Goal: Book appointment/travel/reservation

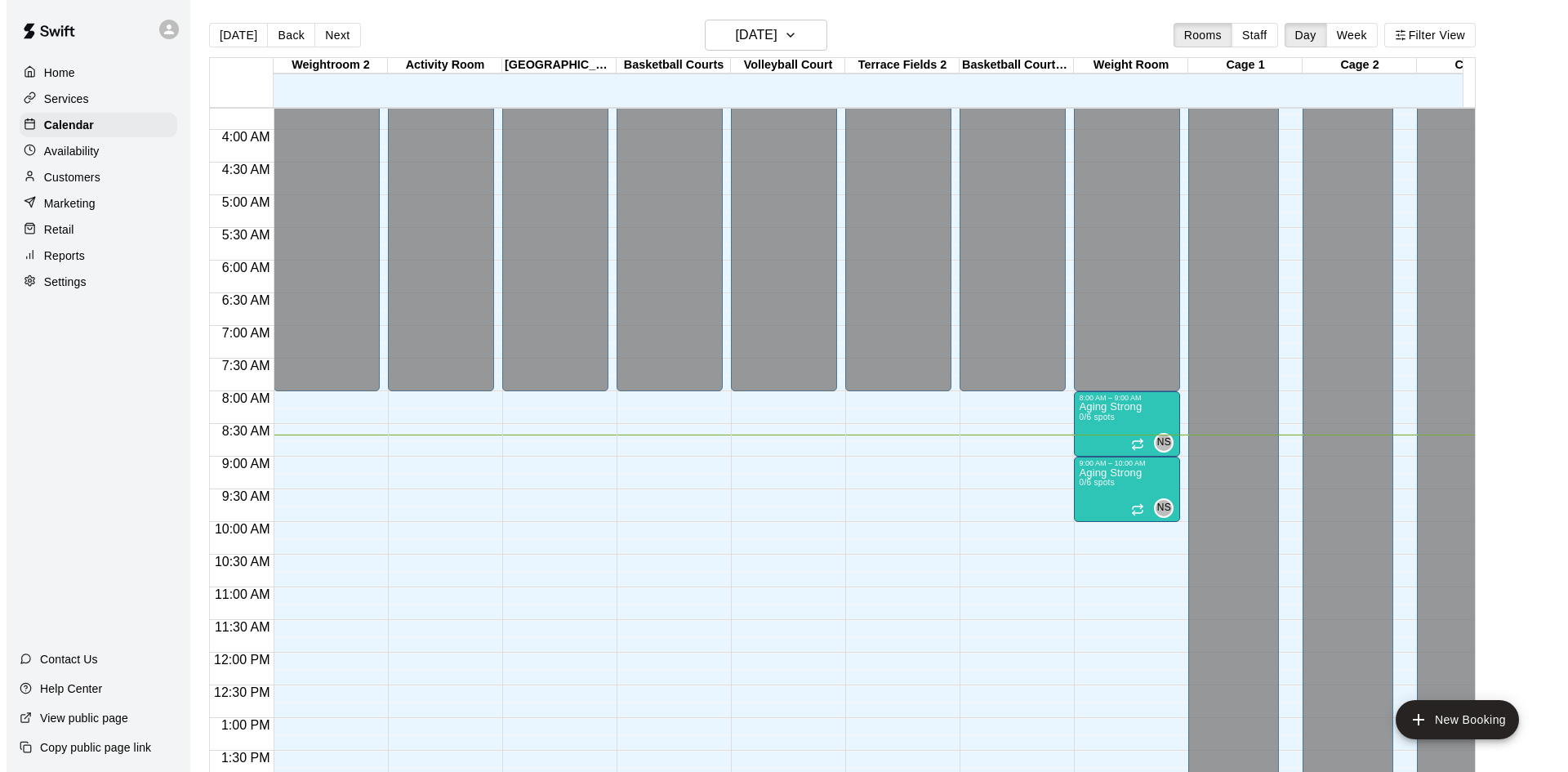
scroll to position [485, 0]
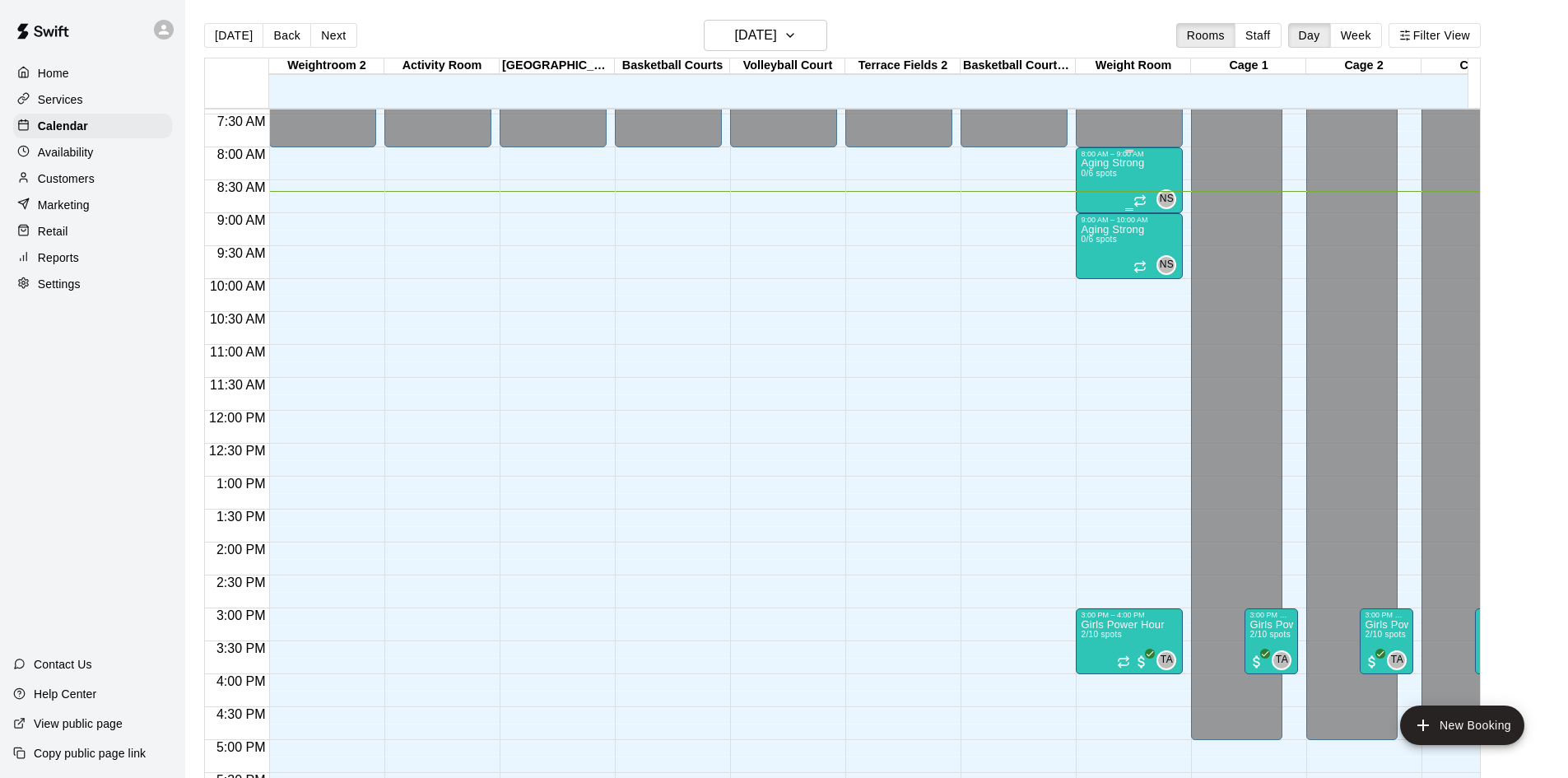
click at [1108, 163] on p "Aging Strong" at bounding box center [1113, 163] width 63 height 0
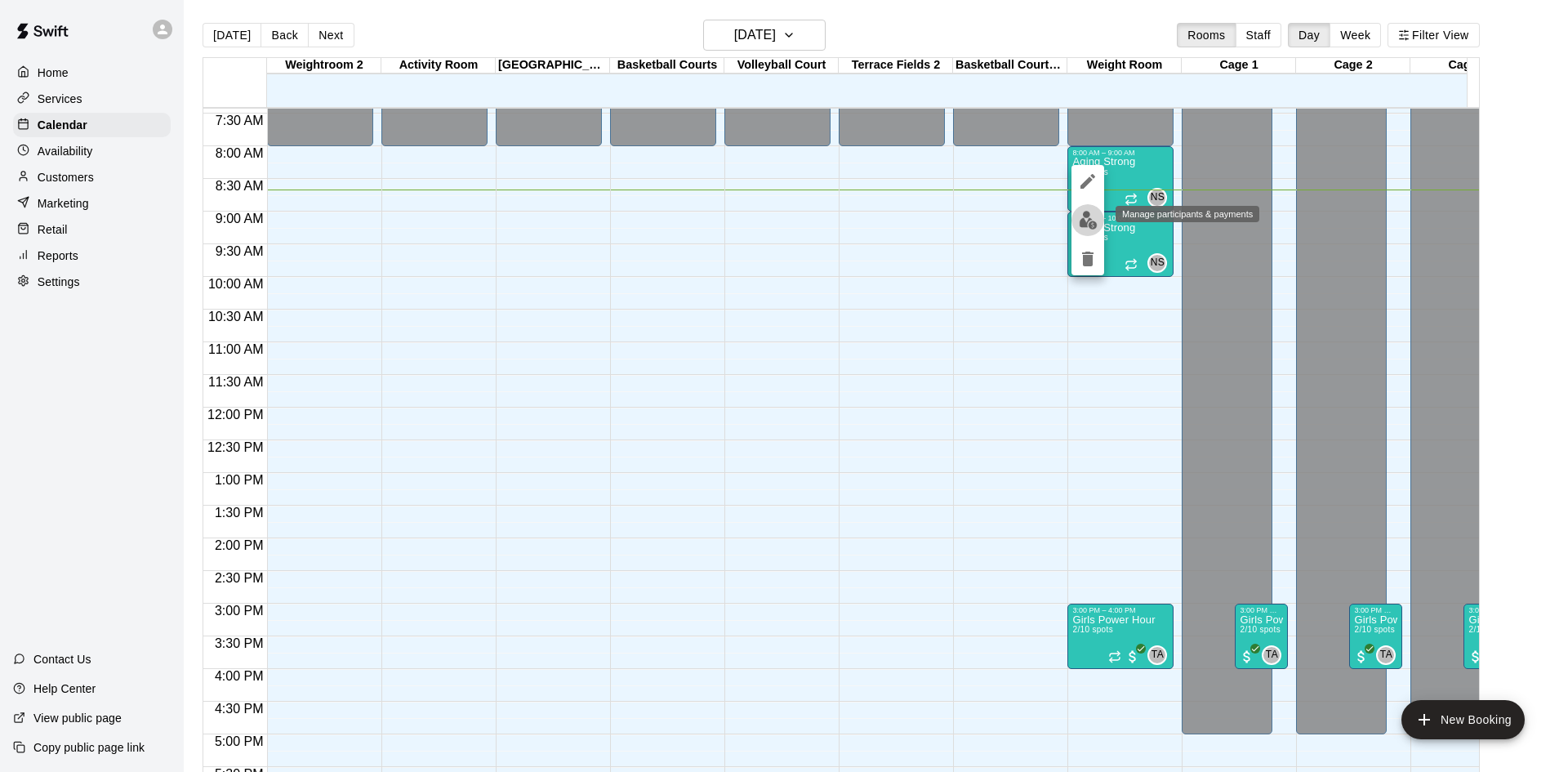
click at [1091, 213] on img "edit" at bounding box center [1088, 220] width 19 height 19
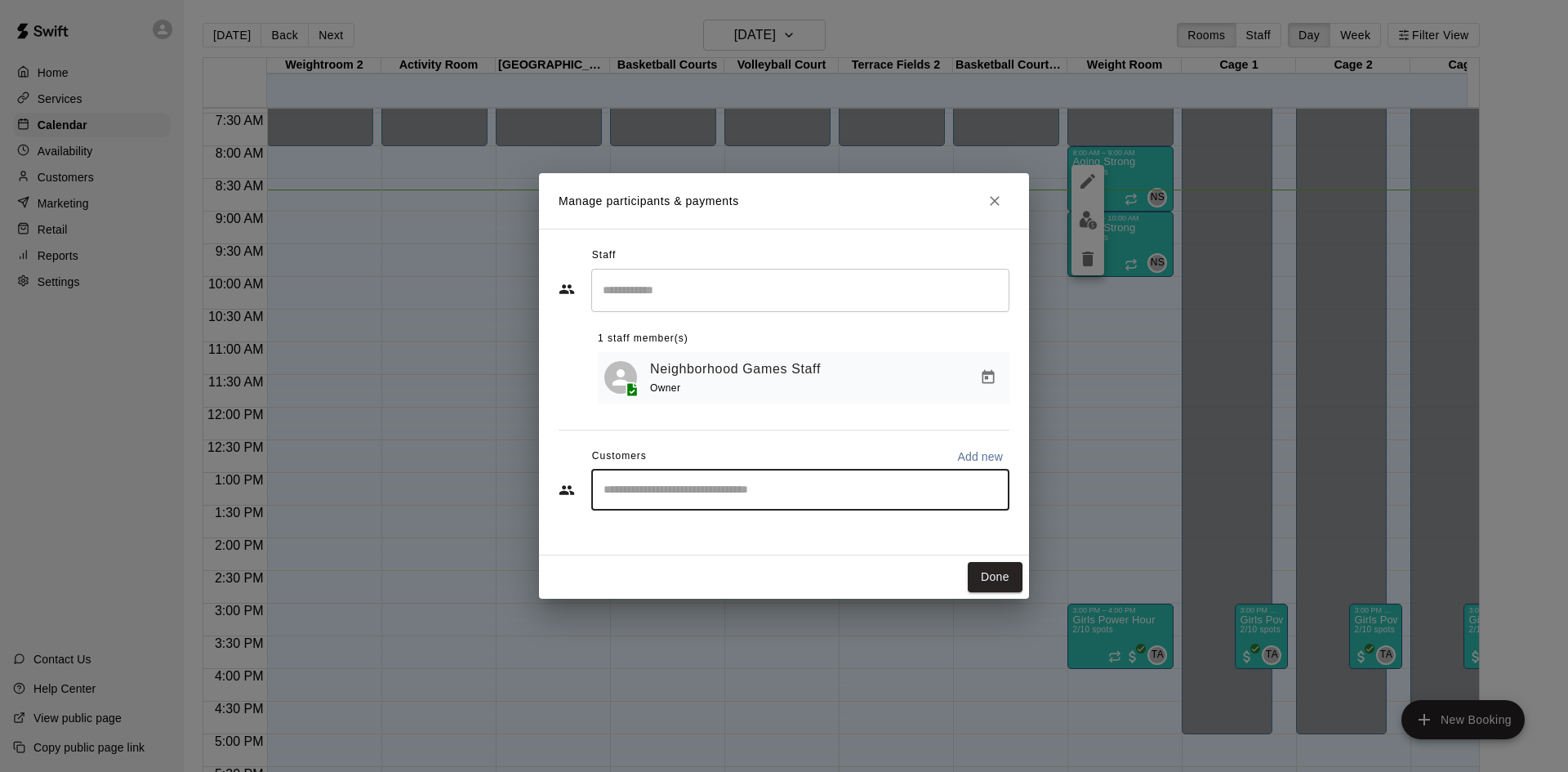
click at [753, 498] on input "Start typing to search customers..." at bounding box center [800, 490] width 404 height 17
type input "*****"
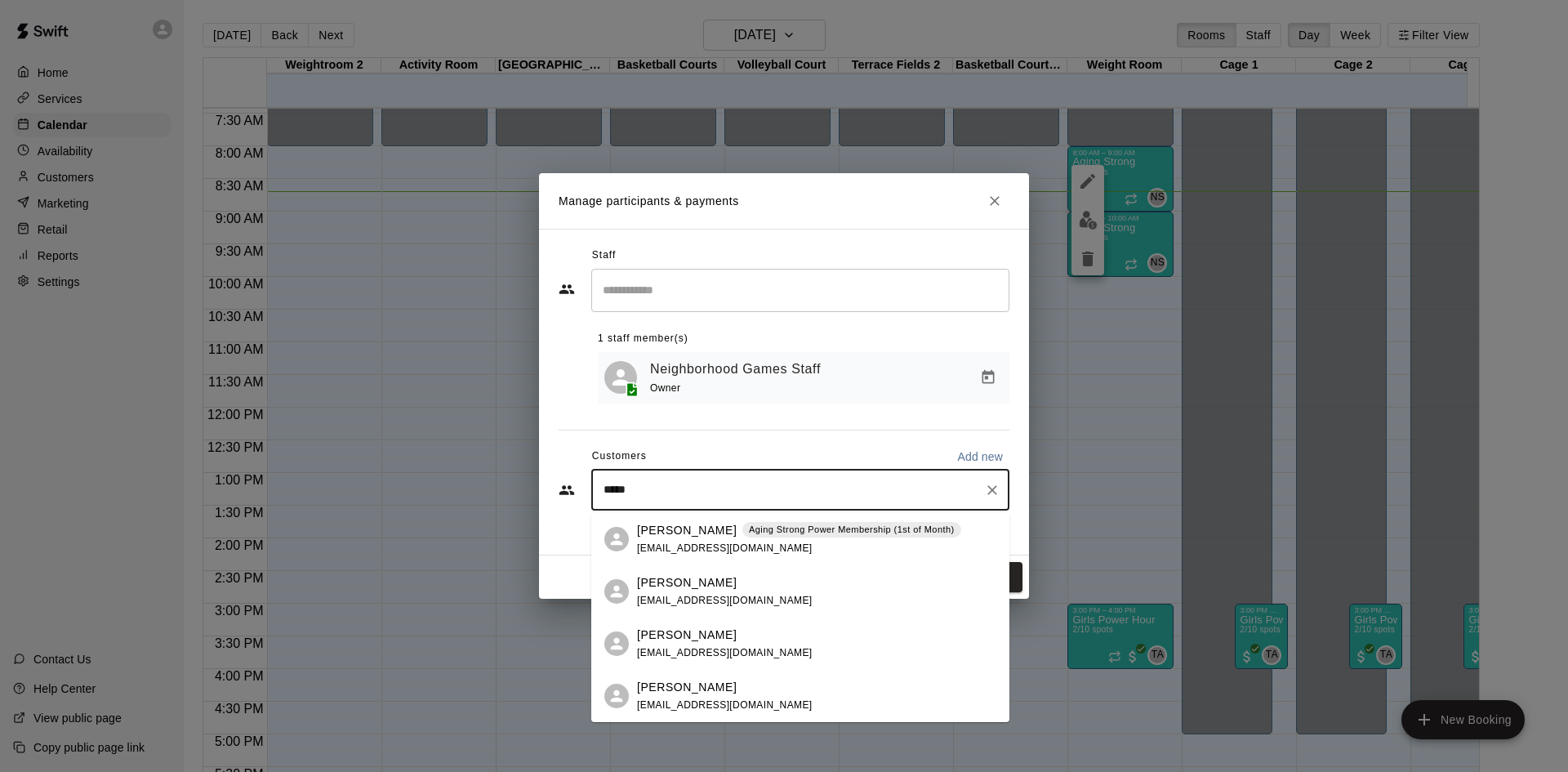
click at [765, 546] on div "Allyn Paul Aging Strong Power Membership (1st of Month) allyn.paul1@gmail.com" at bounding box center [799, 540] width 324 height 35
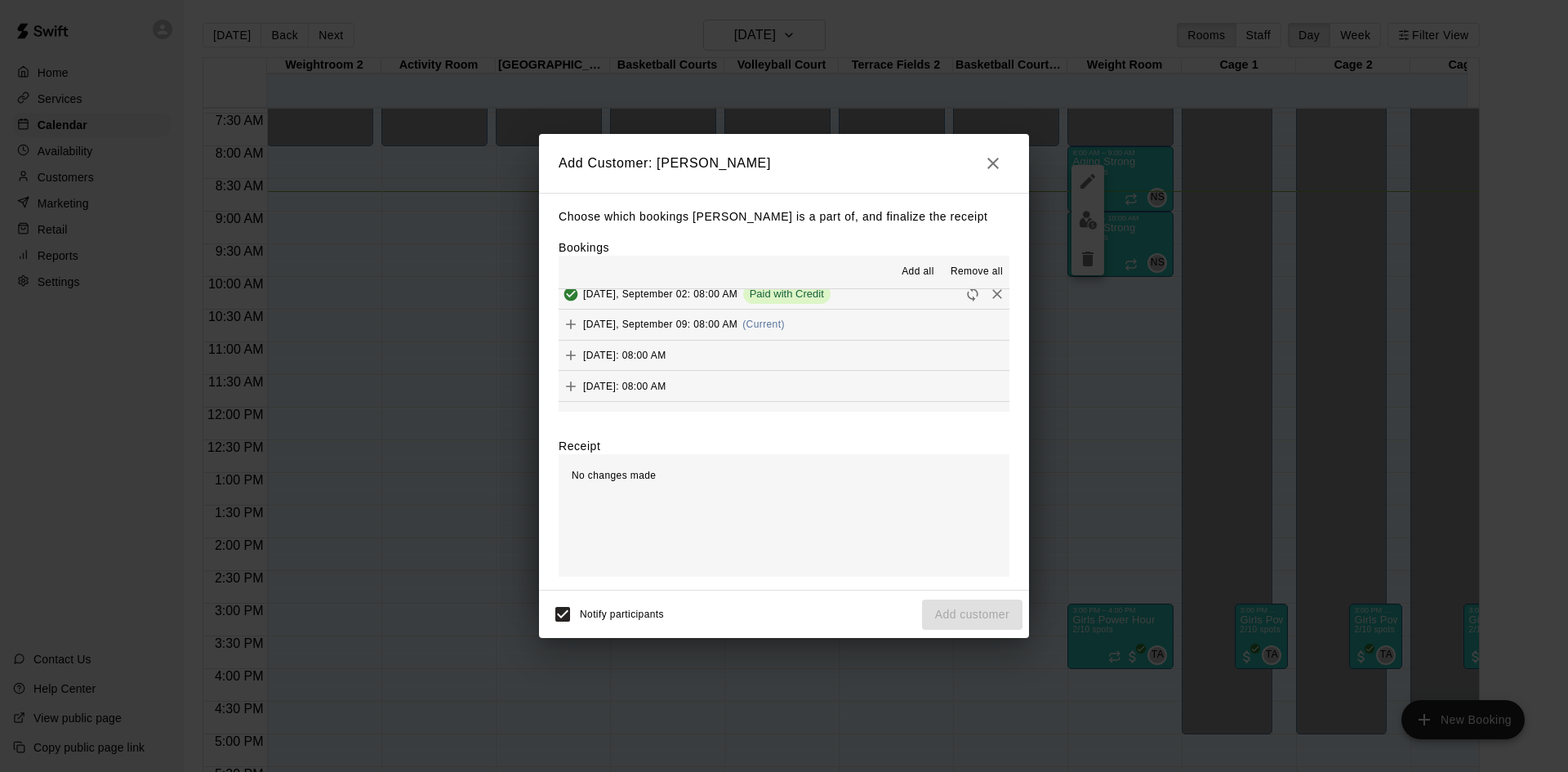
scroll to position [817, 0]
click at [810, 312] on button "Tuesday, September 09: 08:00 AM (Current)" at bounding box center [784, 318] width 451 height 30
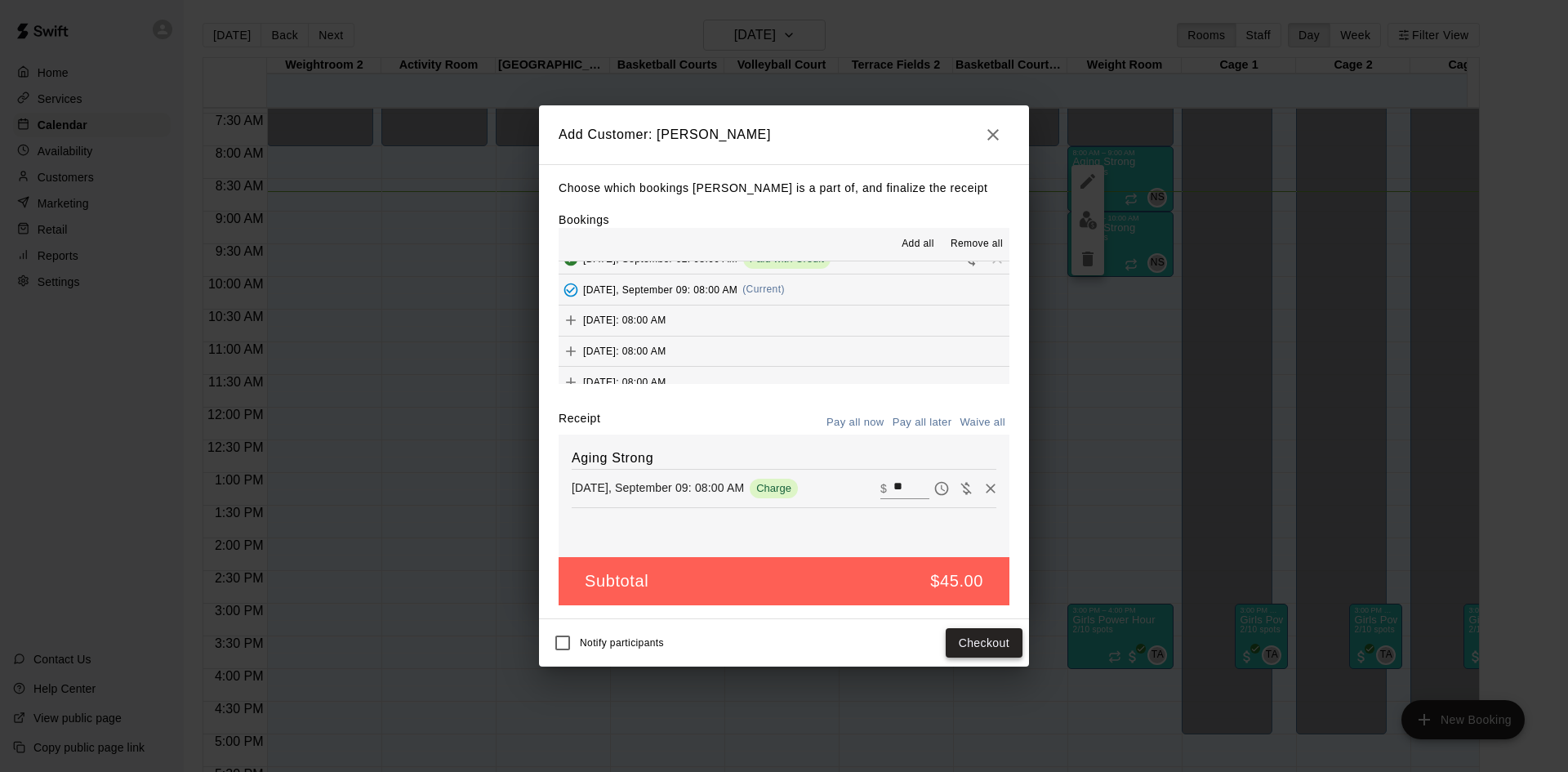
click at [973, 637] on button "Checkout" at bounding box center [984, 643] width 77 height 30
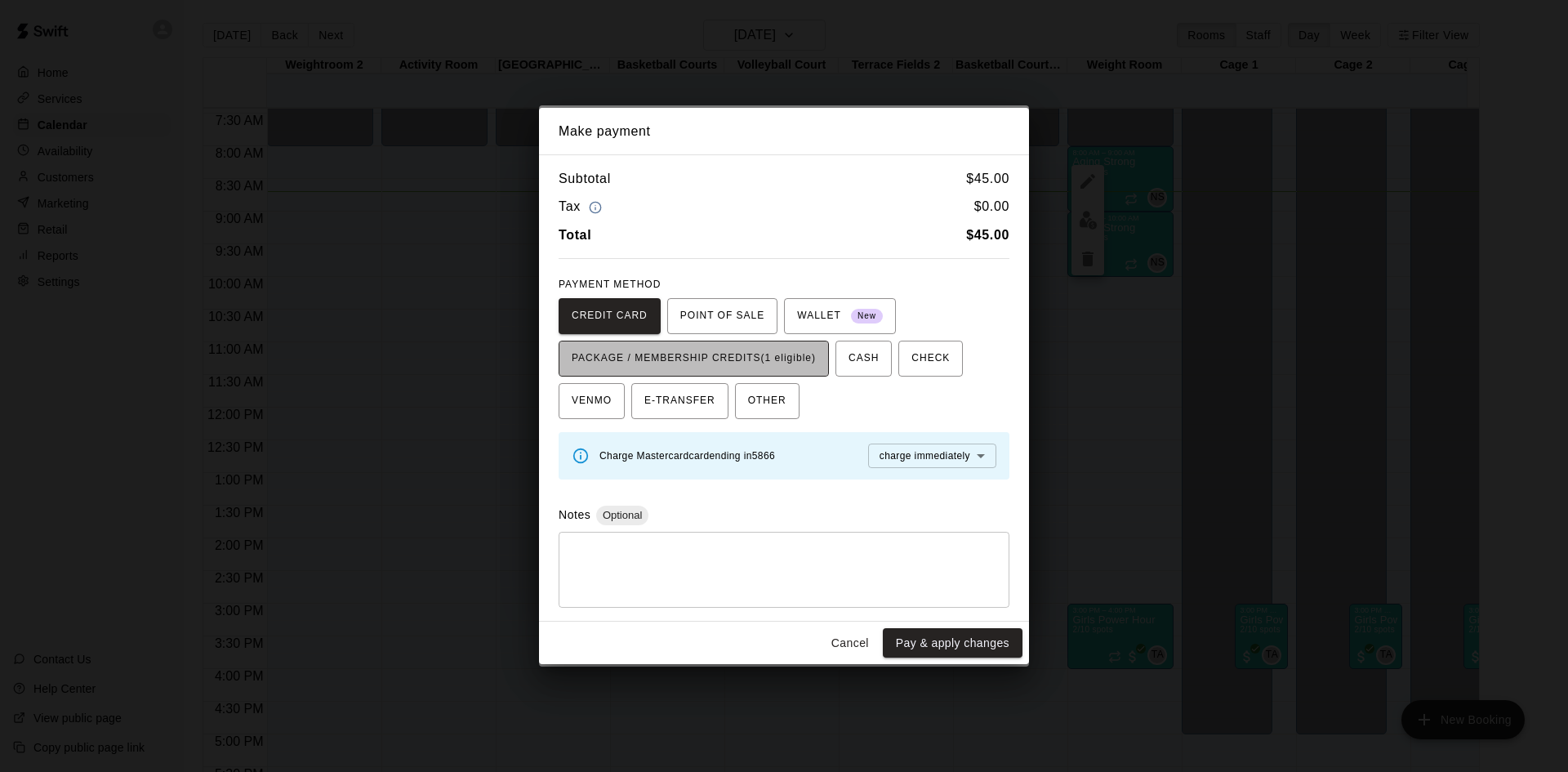
click at [808, 361] on span "PACKAGE / MEMBERSHIP CREDITS (1 eligible)" at bounding box center [694, 359] width 244 height 27
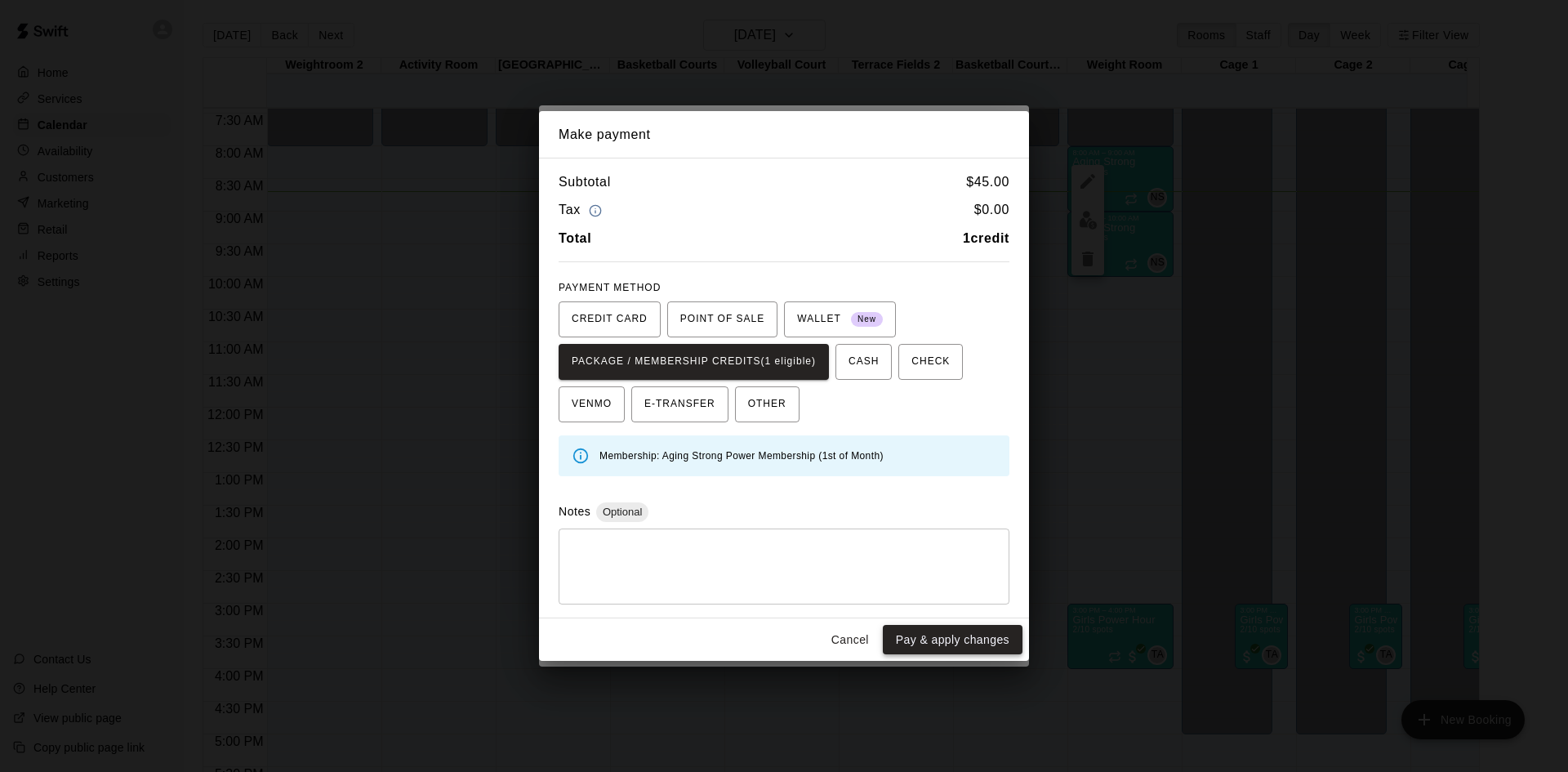
click at [922, 640] on button "Pay & apply changes" at bounding box center [952, 640] width 140 height 30
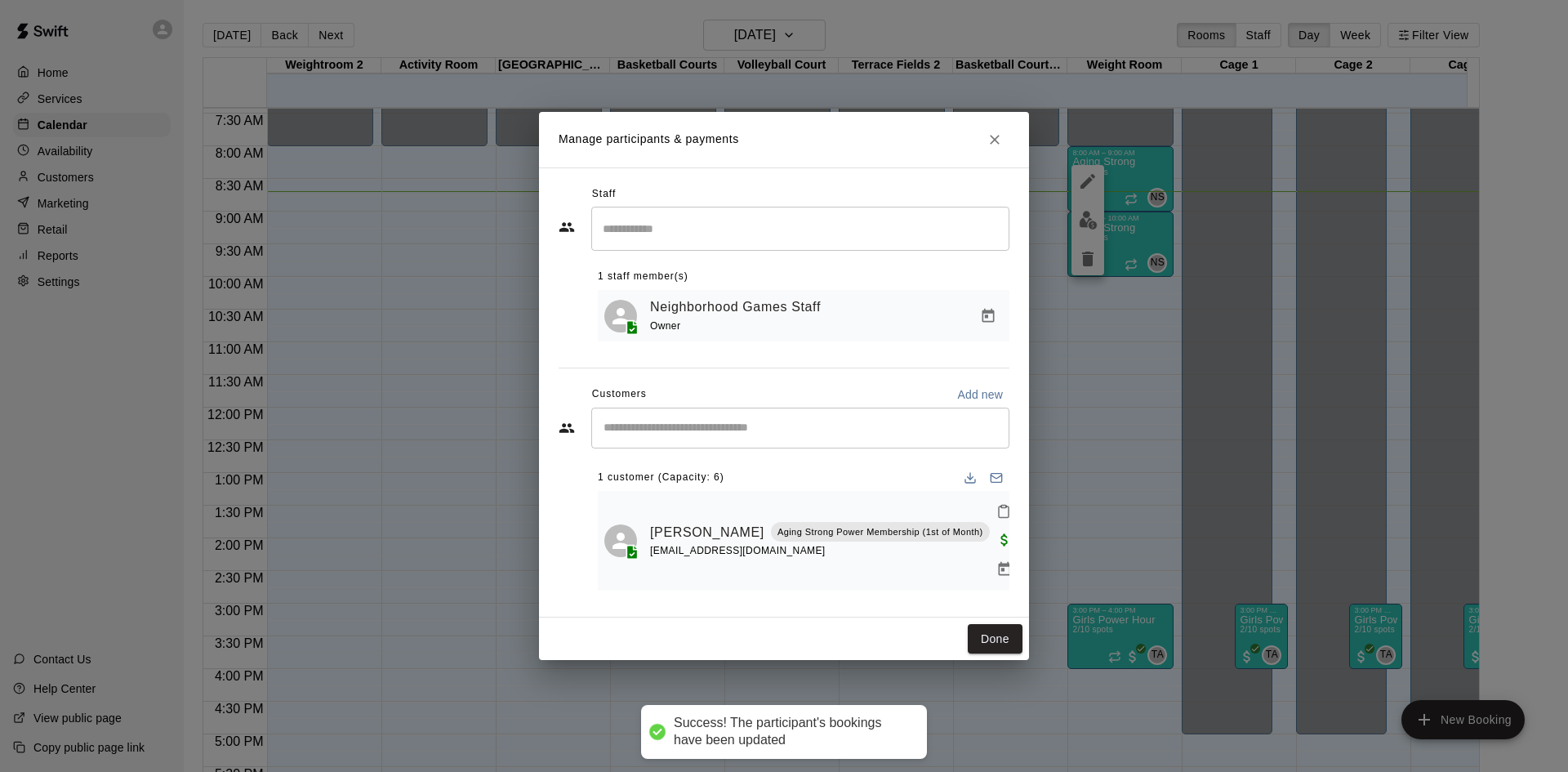
scroll to position [0, 0]
click at [750, 436] on input "Start typing to search customers..." at bounding box center [800, 428] width 404 height 17
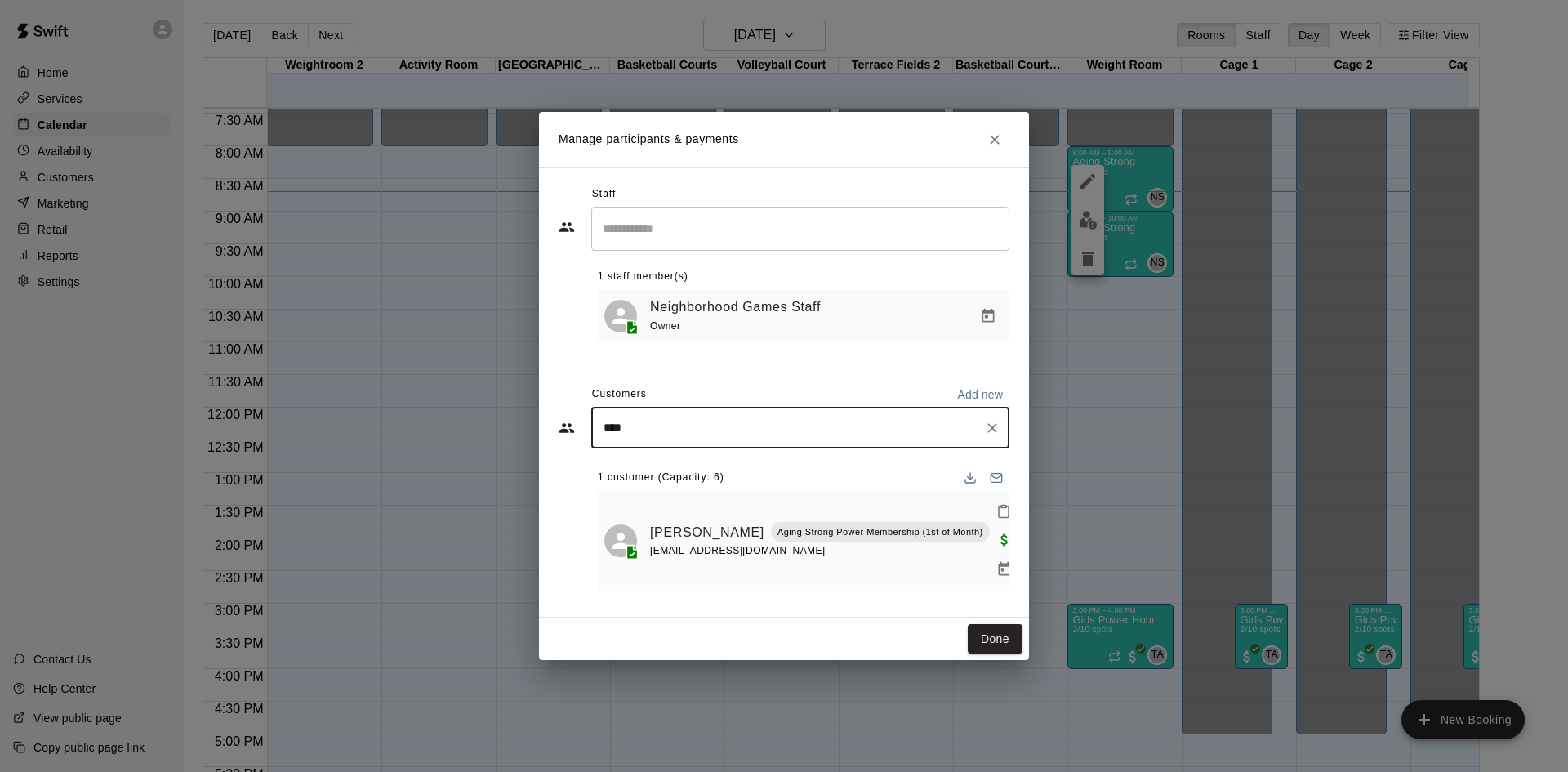
type input "*****"
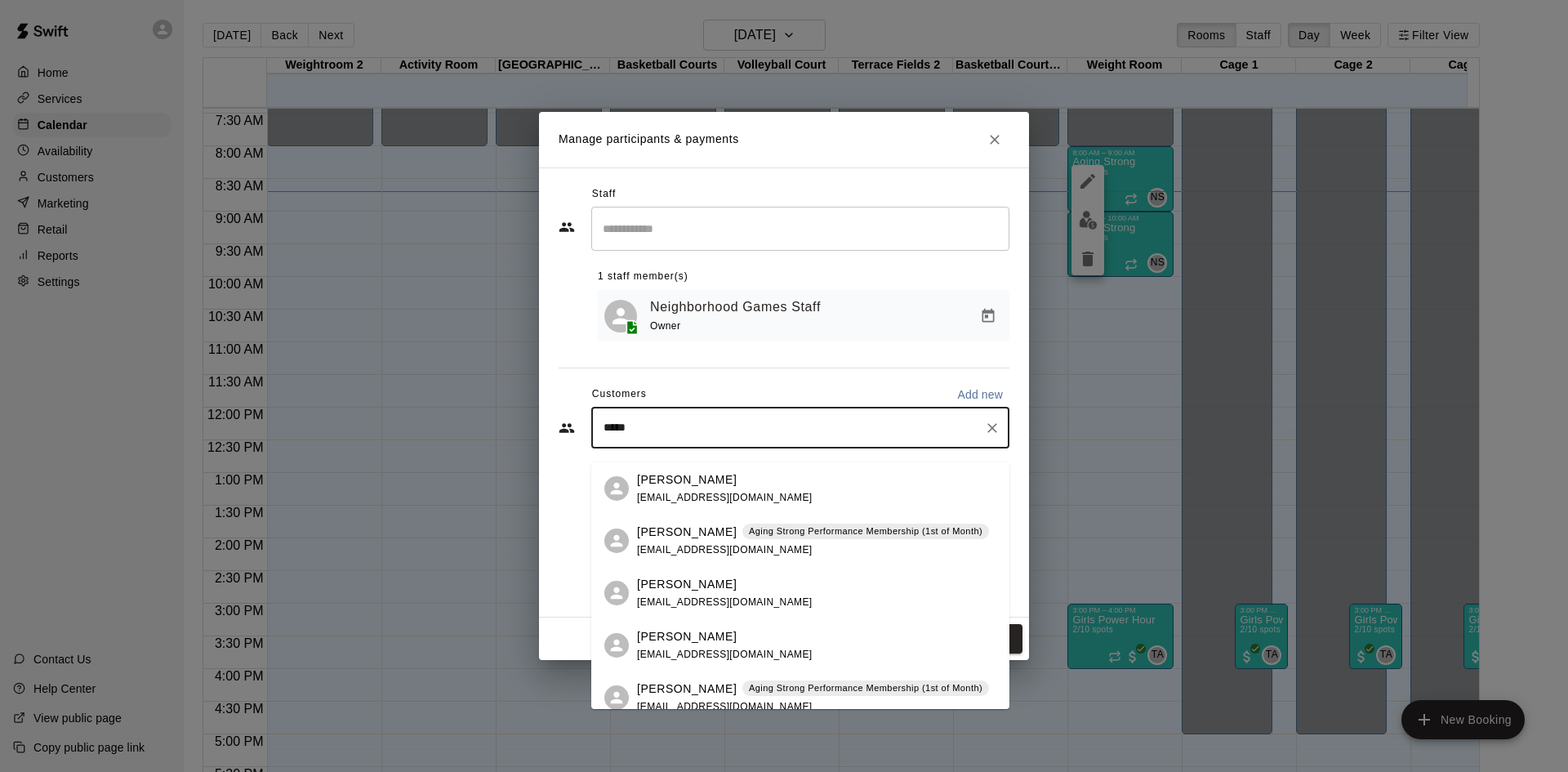
click at [807, 540] on div "Molly Bohrer Aging Strong Performance Membership (1st of Month) mollbohrer@gmai…" at bounding box center [813, 541] width 352 height 35
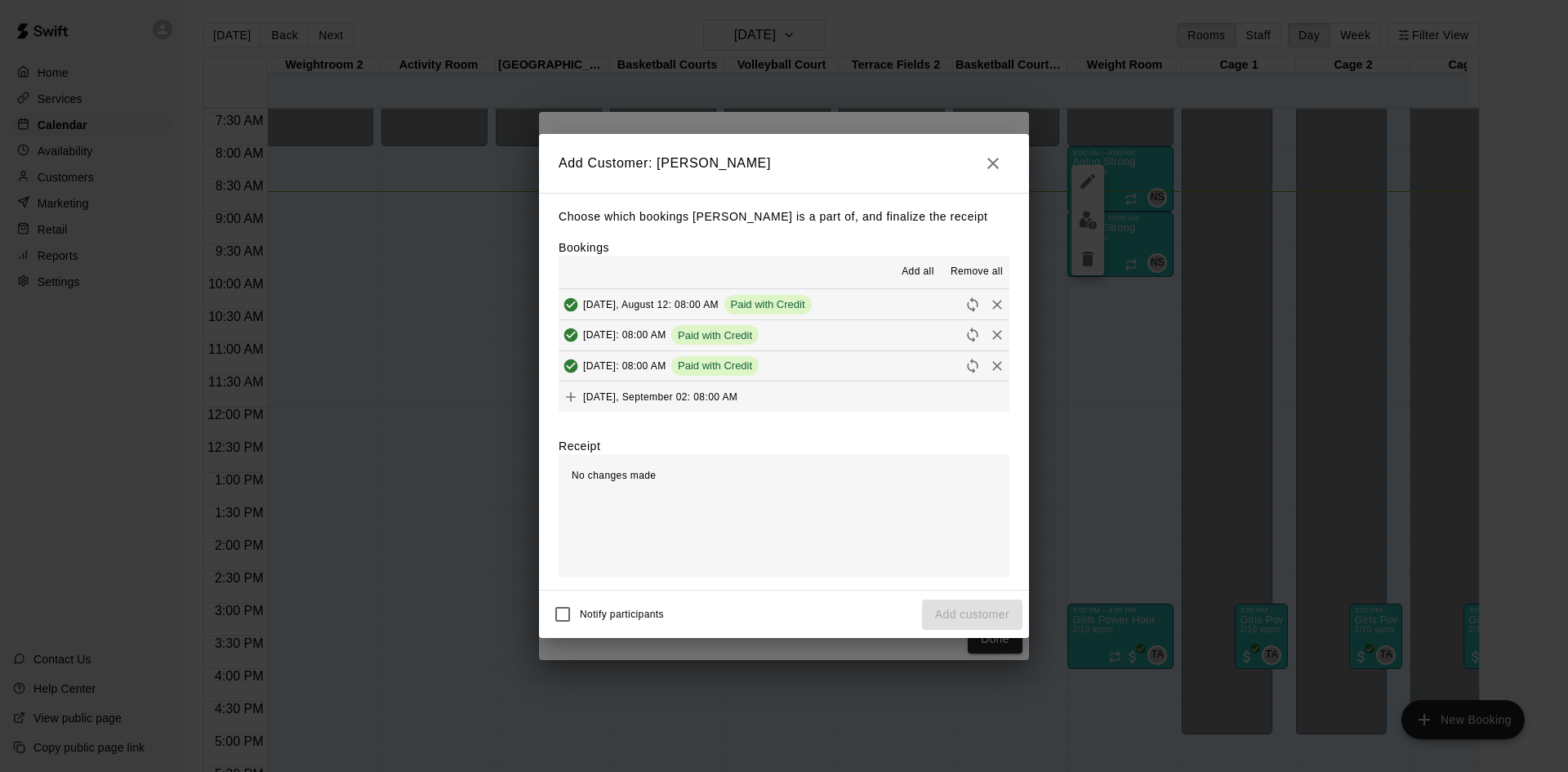
scroll to position [736, 0]
click at [824, 397] on button "Tuesday, September 09: 08:00 AM (Current)" at bounding box center [784, 400] width 451 height 30
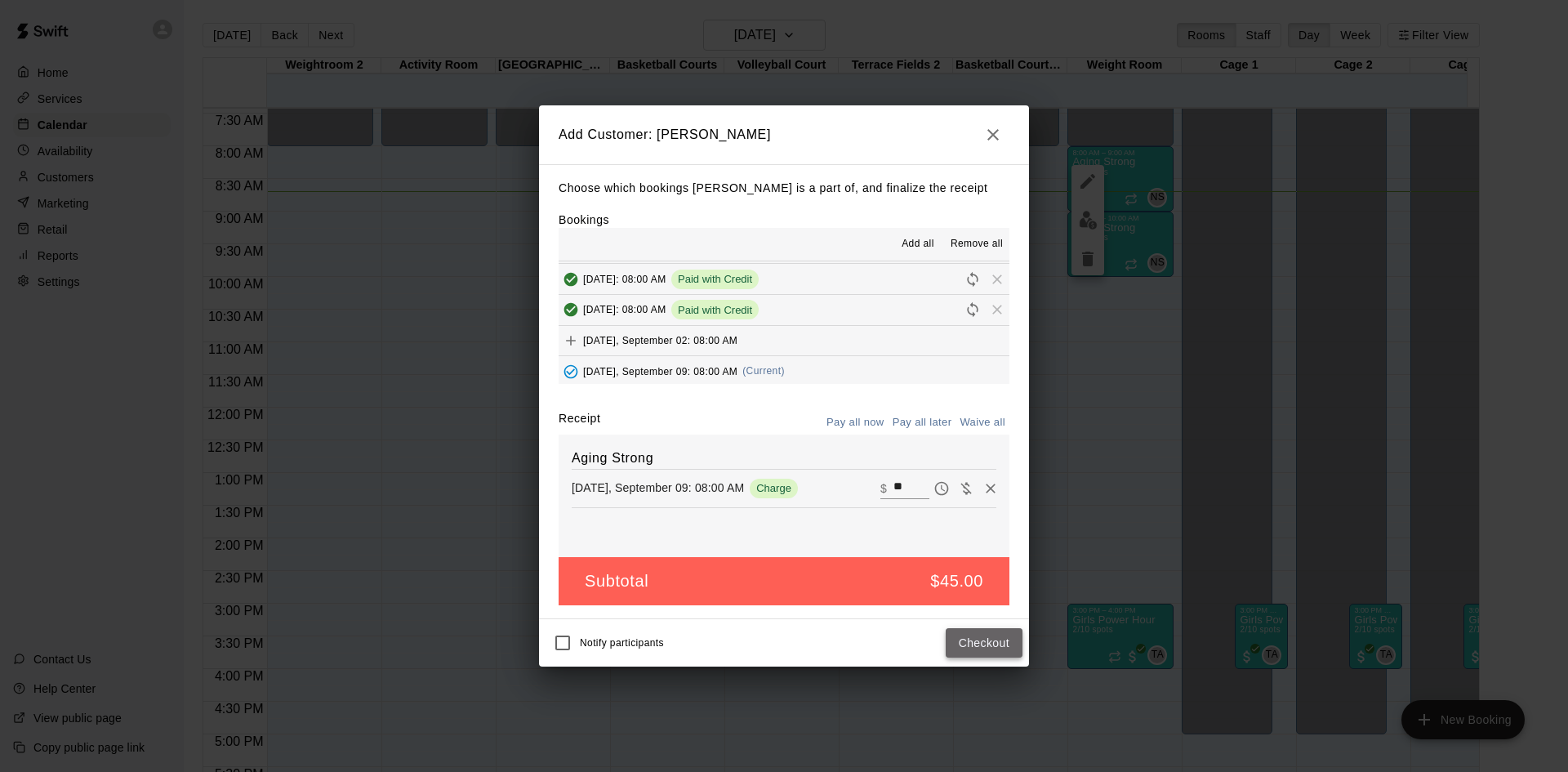
click at [968, 644] on button "Checkout" at bounding box center [984, 643] width 77 height 30
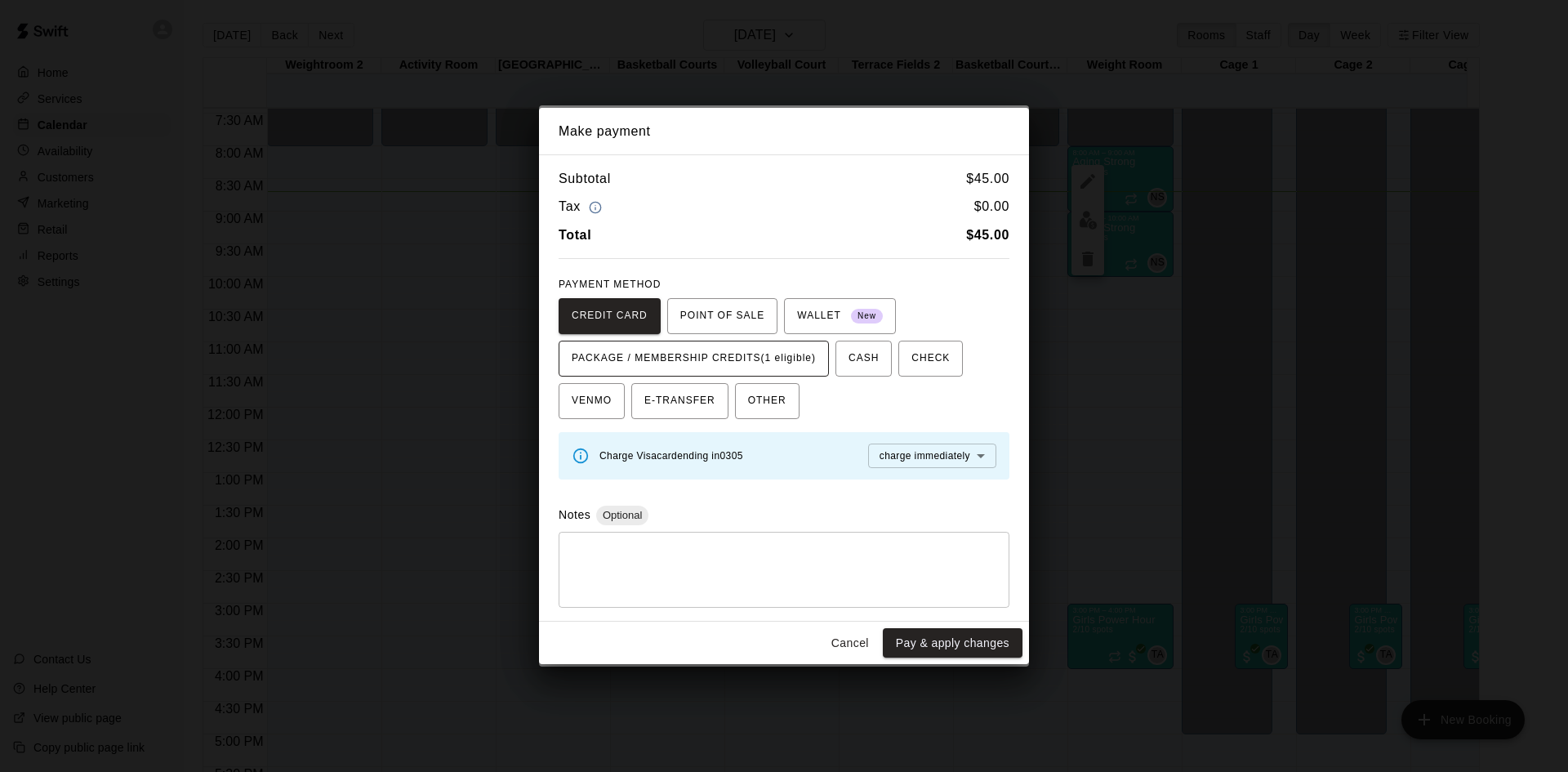
click at [796, 350] on span "PACKAGE / MEMBERSHIP CREDITS (1 eligible)" at bounding box center [694, 359] width 244 height 27
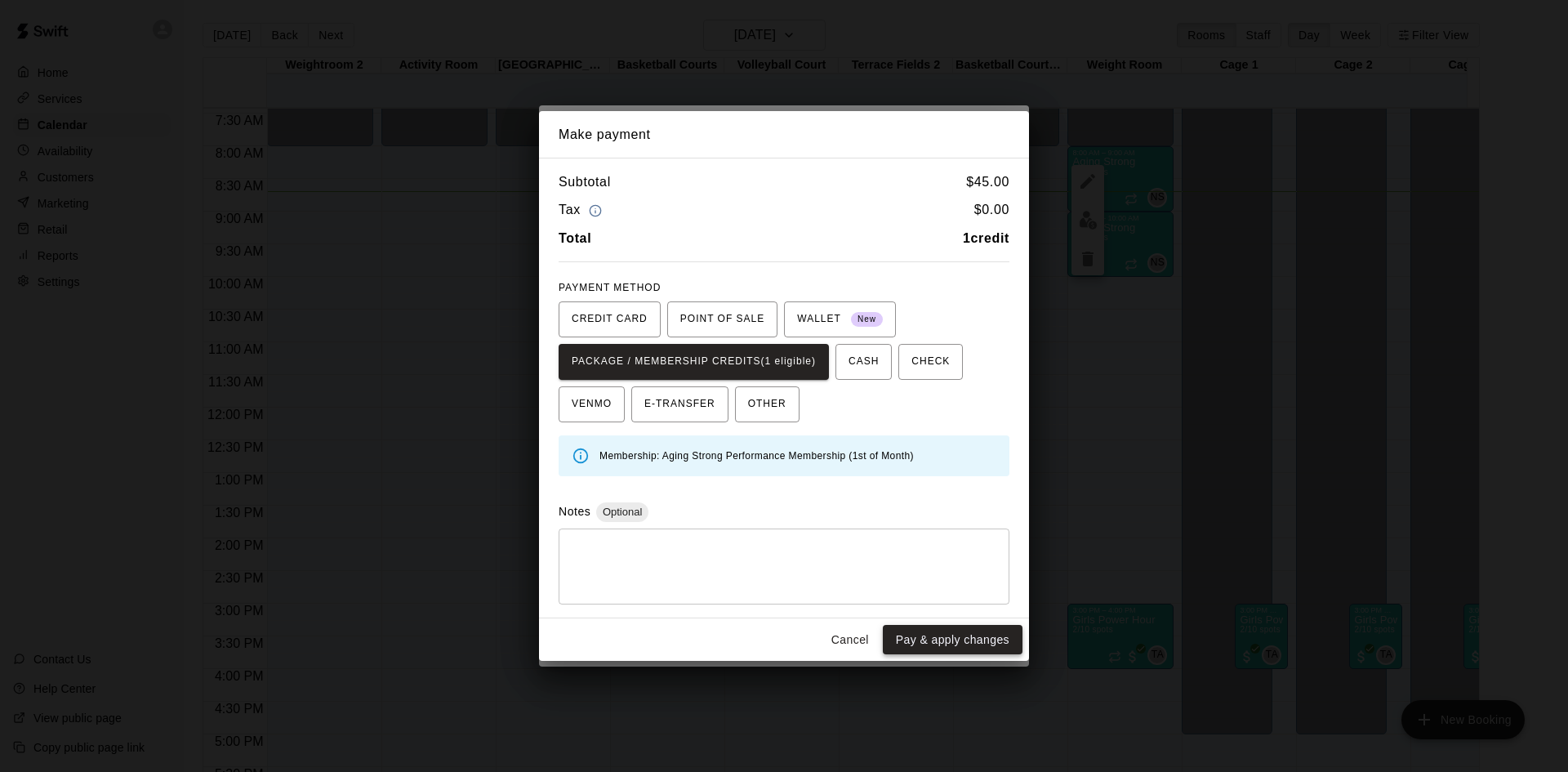
click at [926, 642] on button "Pay & apply changes" at bounding box center [952, 640] width 140 height 30
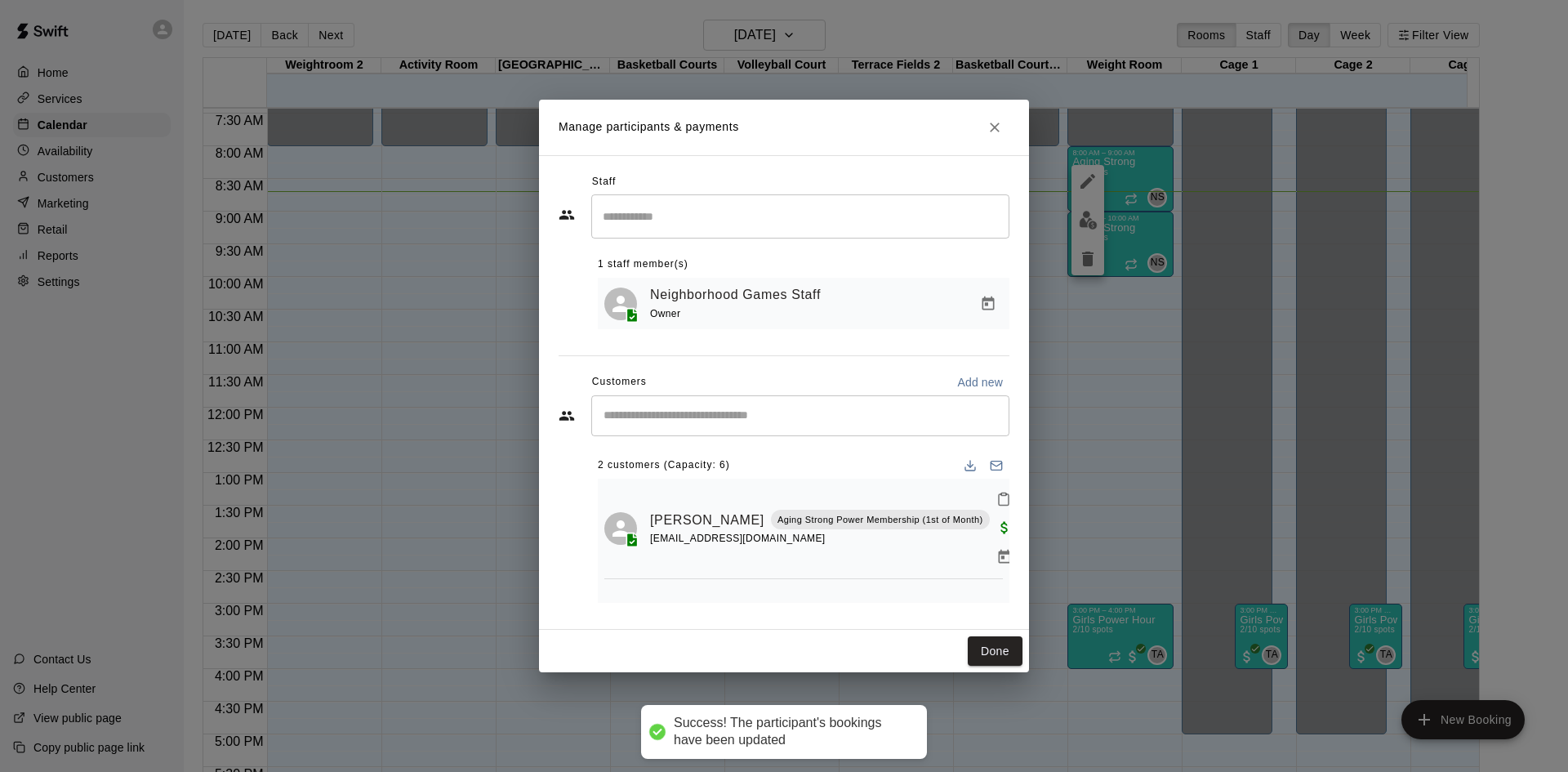
scroll to position [0, 0]
click at [784, 416] on input "Start typing to search customers..." at bounding box center [800, 416] width 404 height 17
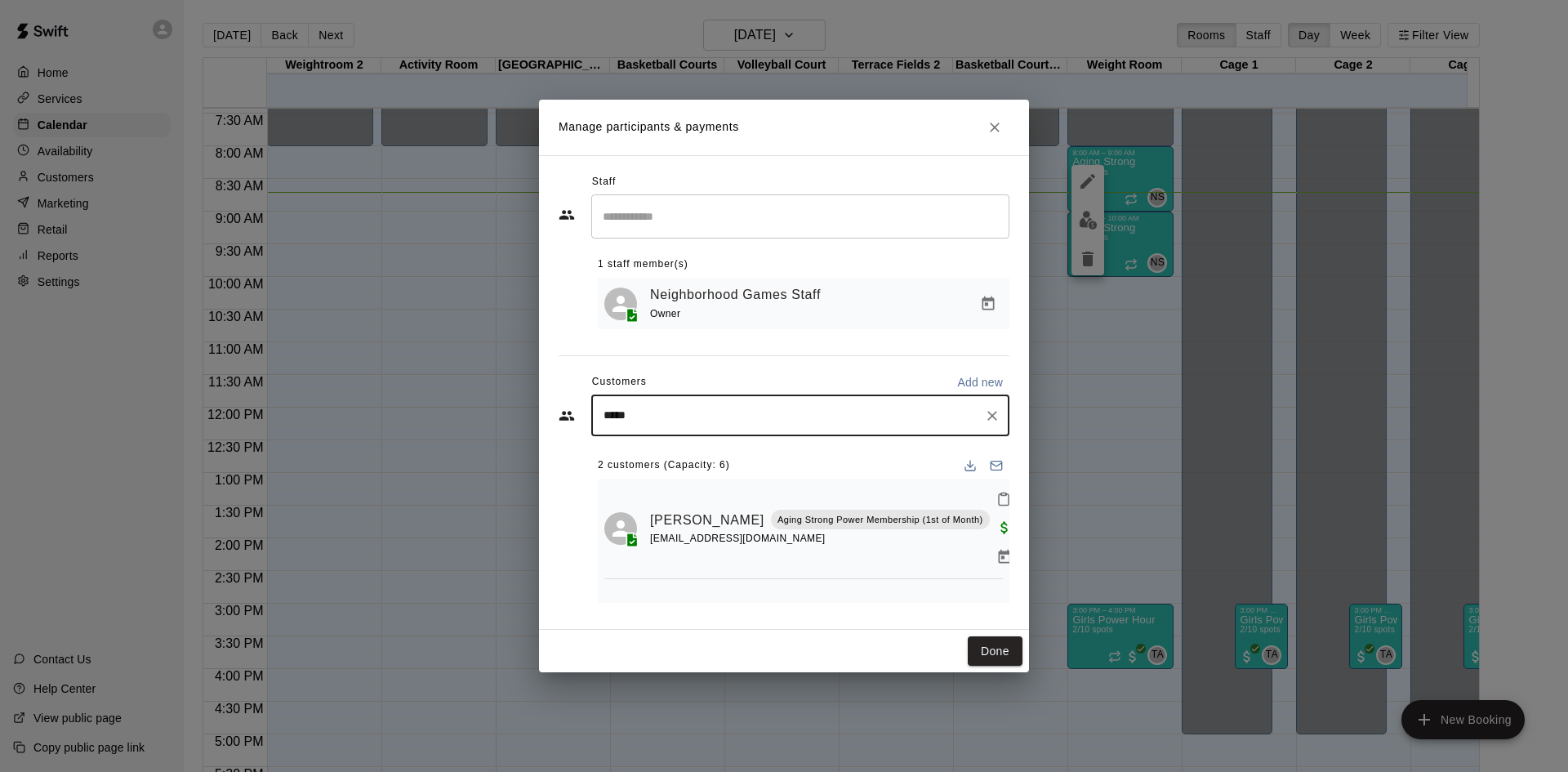
type input "******"
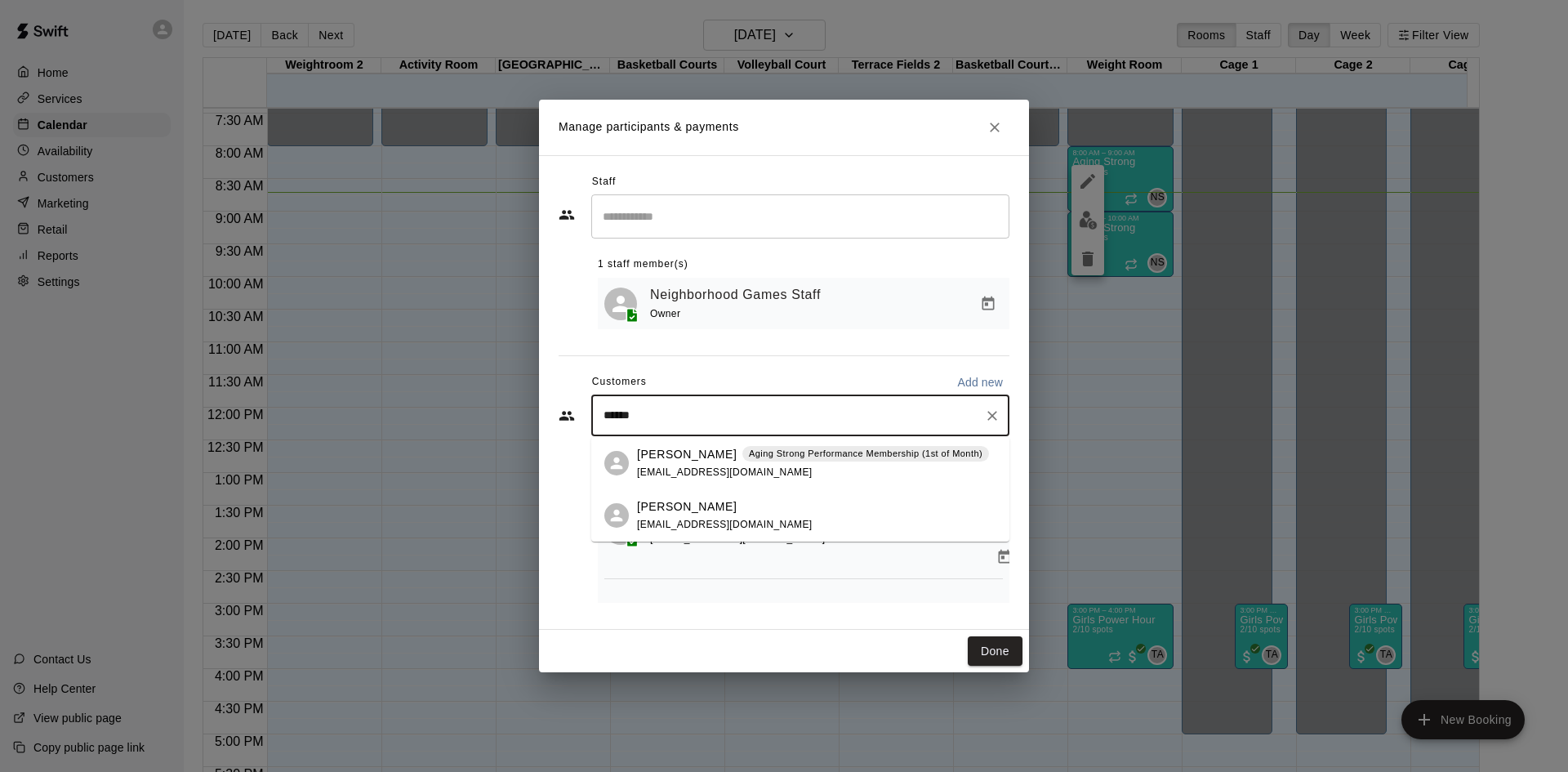
click at [780, 459] on p "Aging Strong Performance Membership (1st of Month)" at bounding box center [866, 454] width 234 height 14
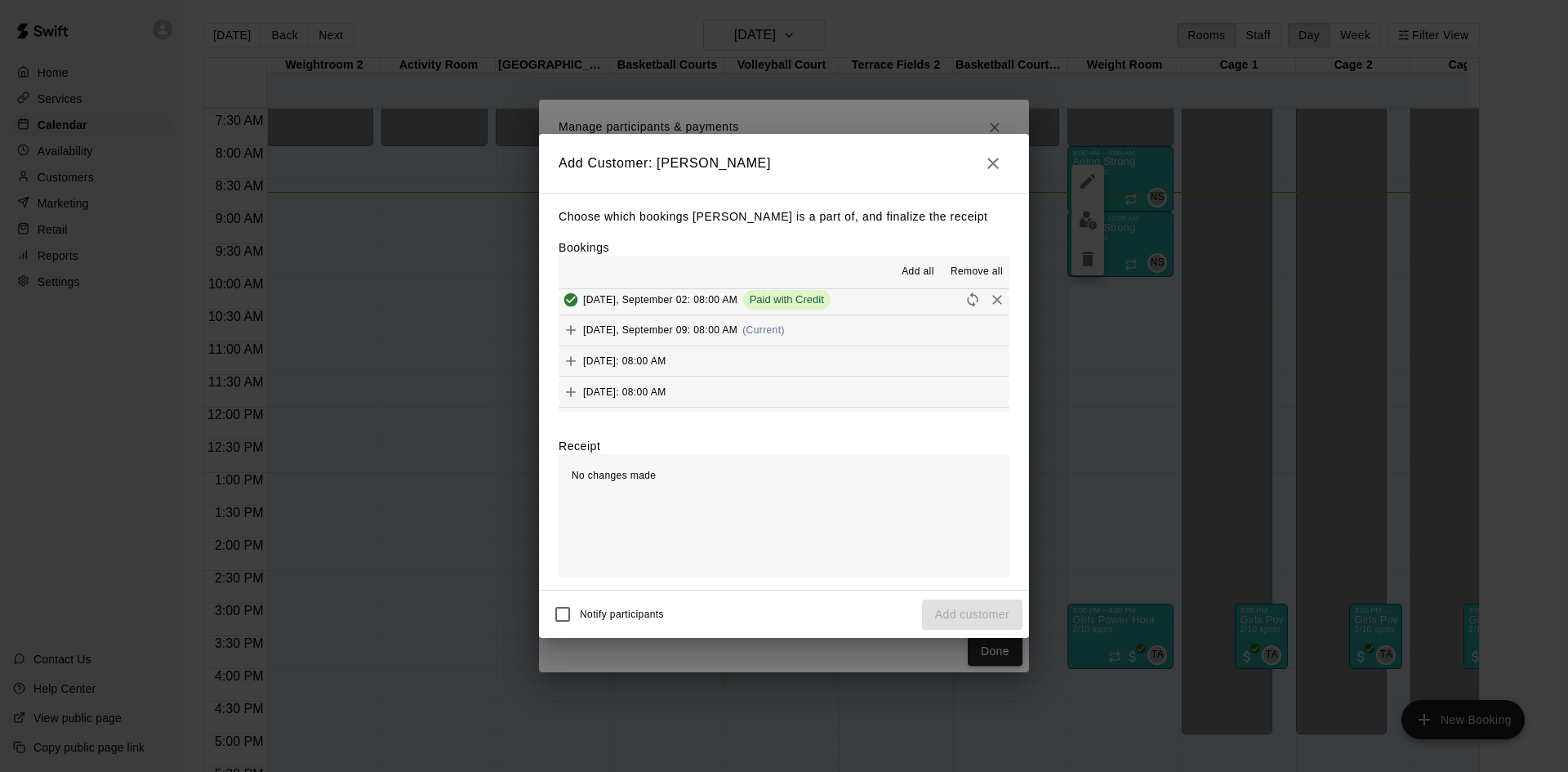
scroll to position [817, 0]
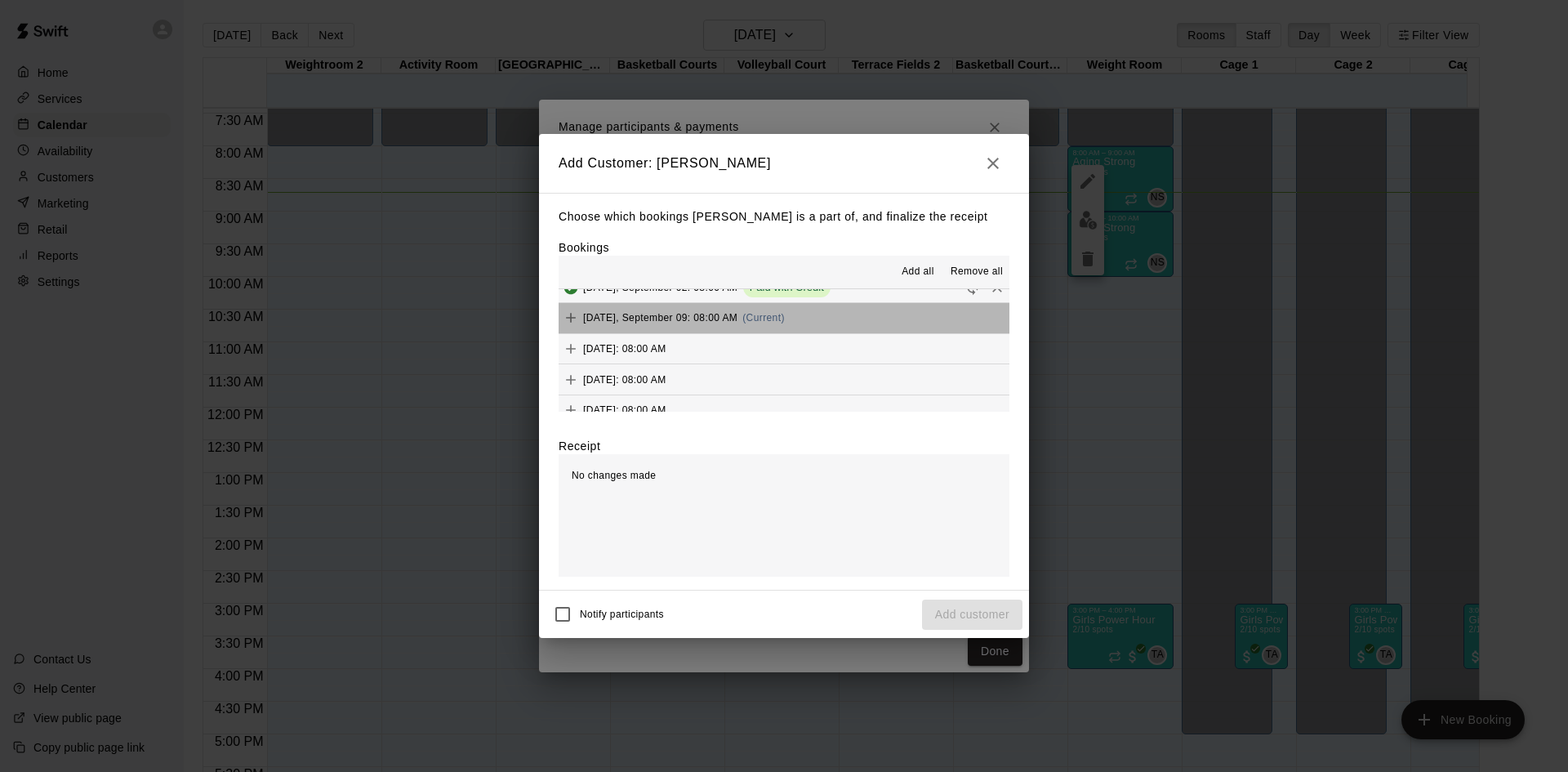
click at [796, 322] on button "Tuesday, September 09: 08:00 AM (Current)" at bounding box center [784, 318] width 451 height 30
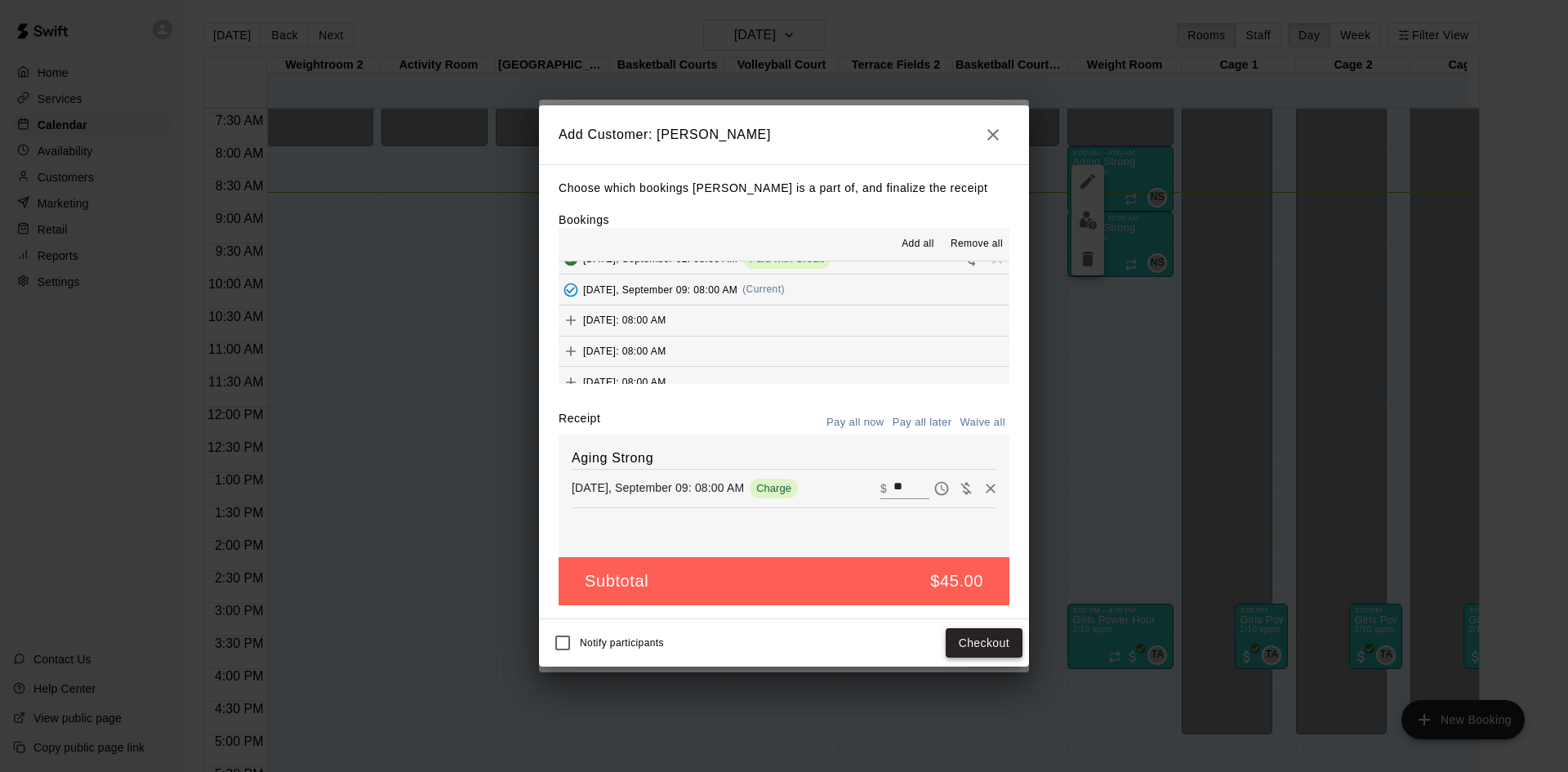
click at [999, 643] on button "Checkout" at bounding box center [984, 643] width 77 height 30
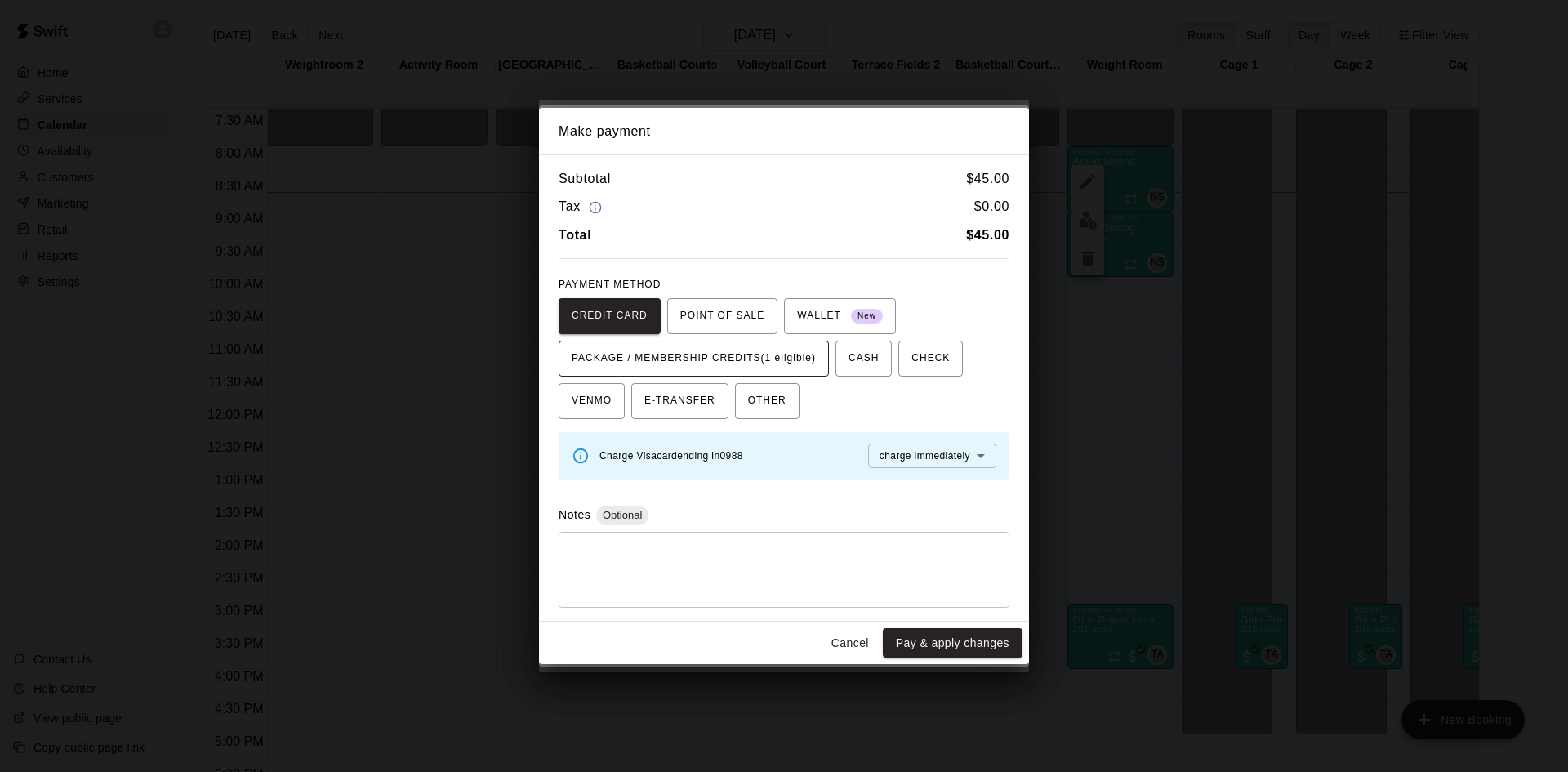
click at [770, 363] on span "PACKAGE / MEMBERSHIP CREDITS (1 eligible)" at bounding box center [694, 359] width 244 height 27
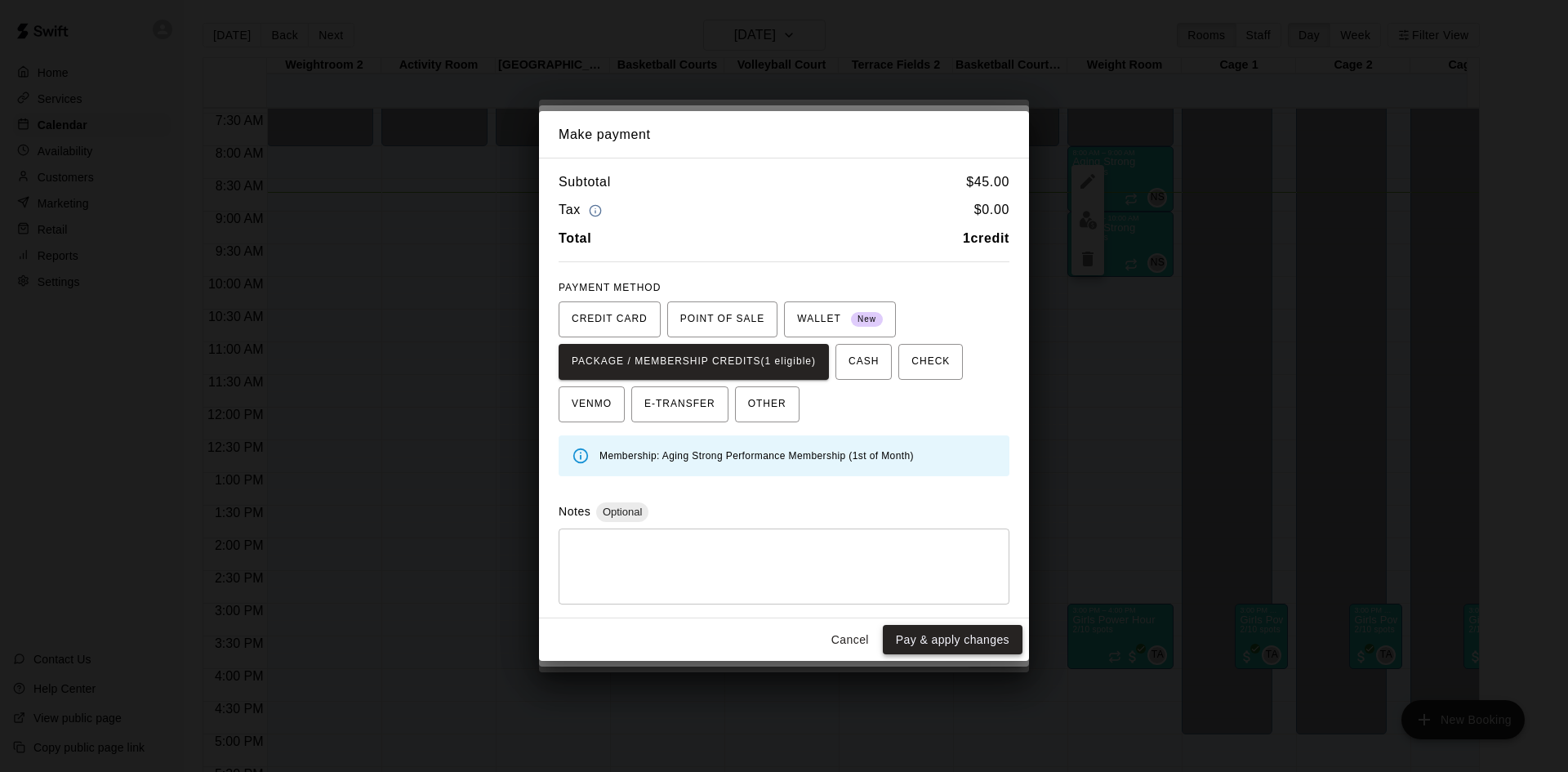
click at [923, 643] on button "Pay & apply changes" at bounding box center [952, 640] width 140 height 30
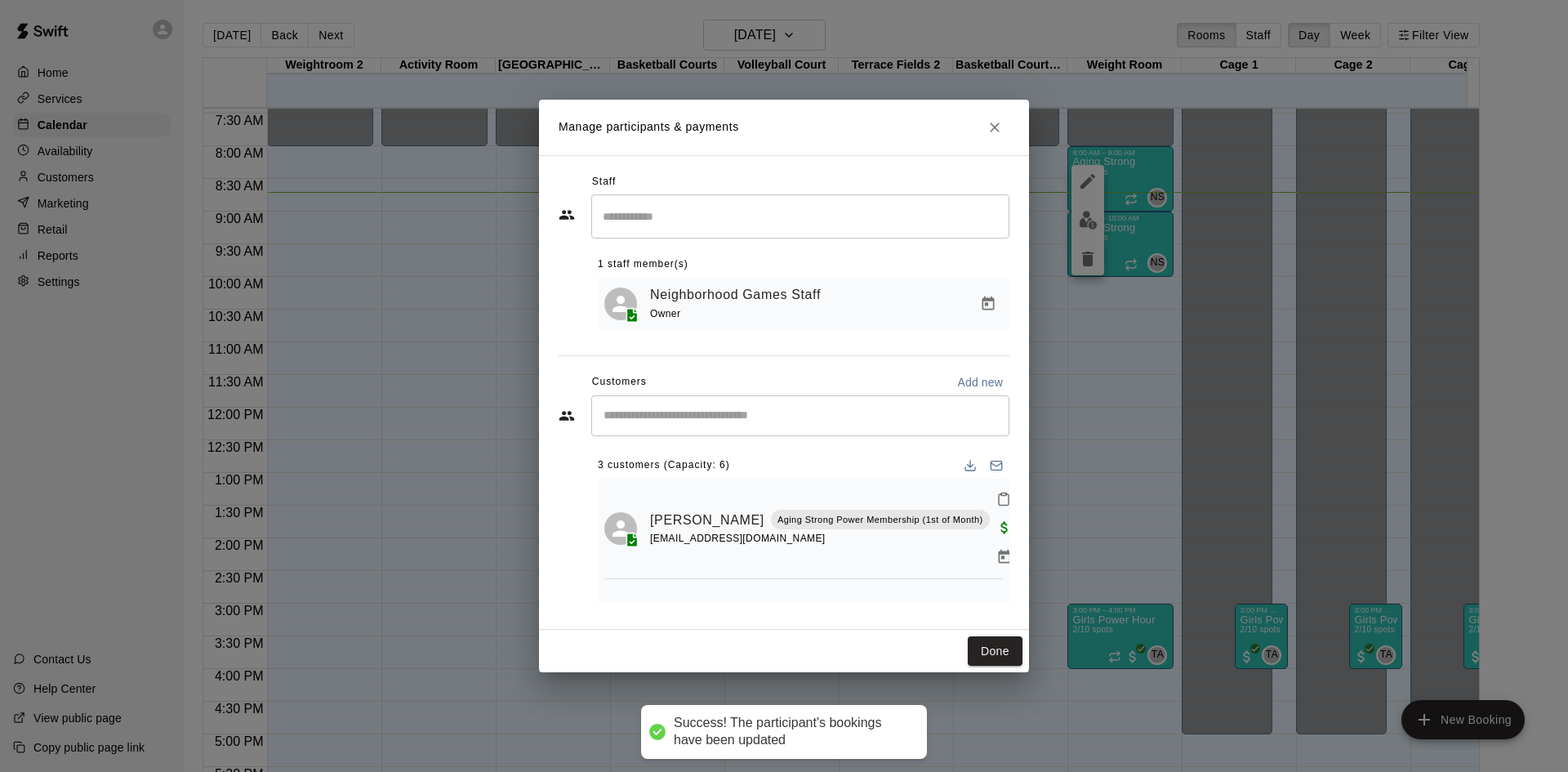
scroll to position [0, 0]
click at [797, 420] on input "Start typing to search customers..." at bounding box center [800, 416] width 404 height 17
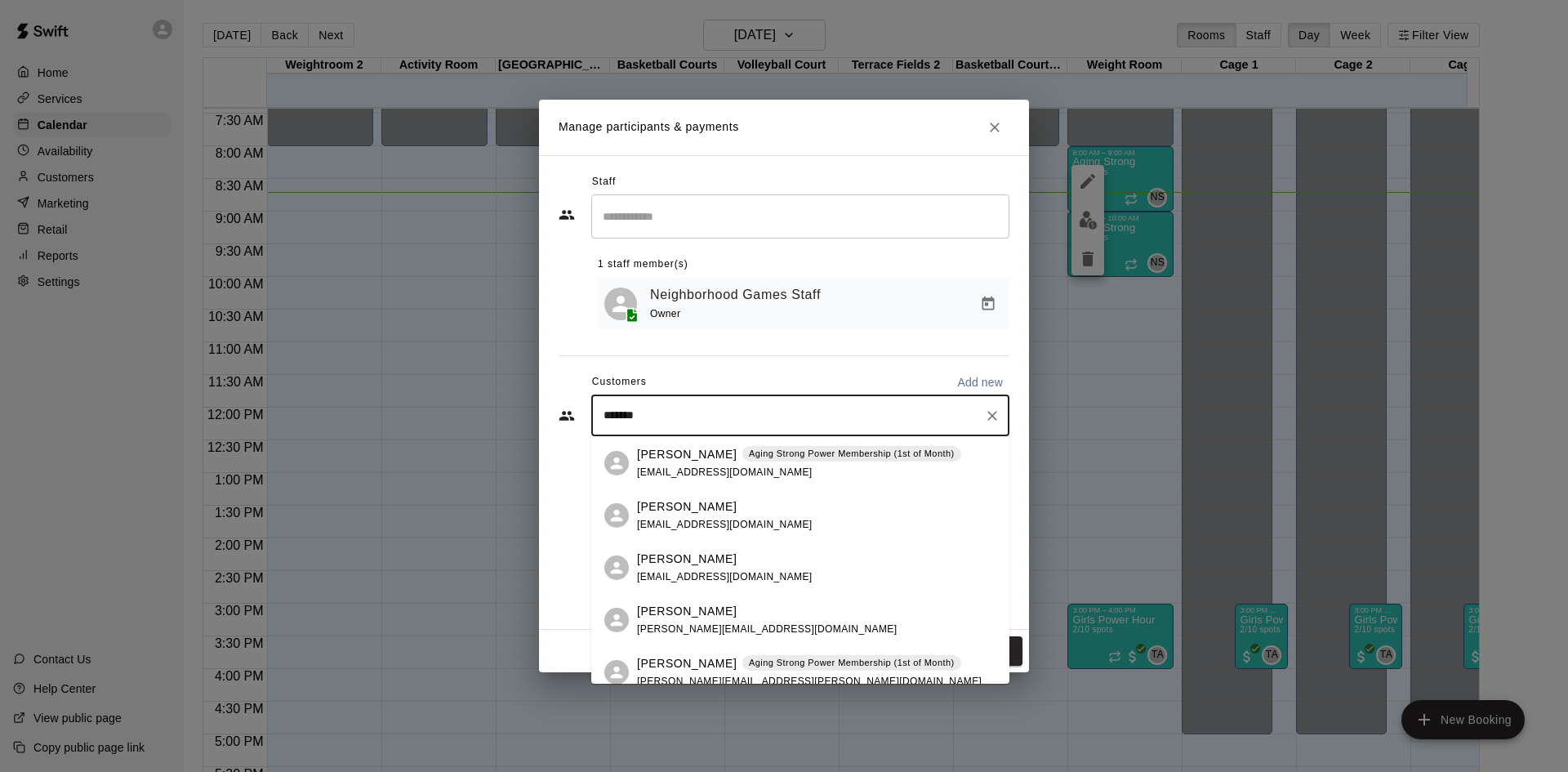
type input "********"
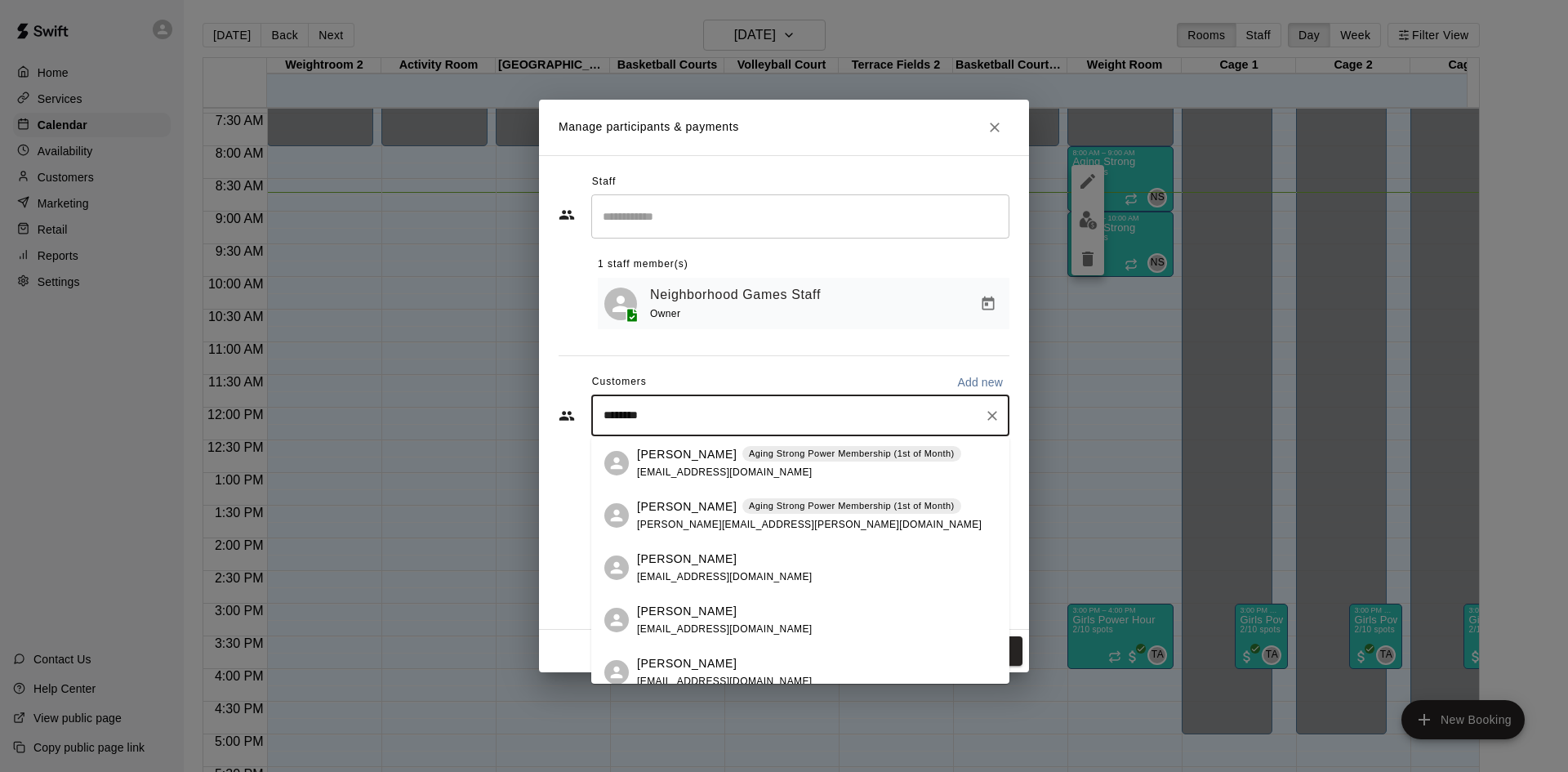
click at [790, 457] on p "Aging Strong Power Membership (1st of Month)" at bounding box center [852, 454] width 206 height 14
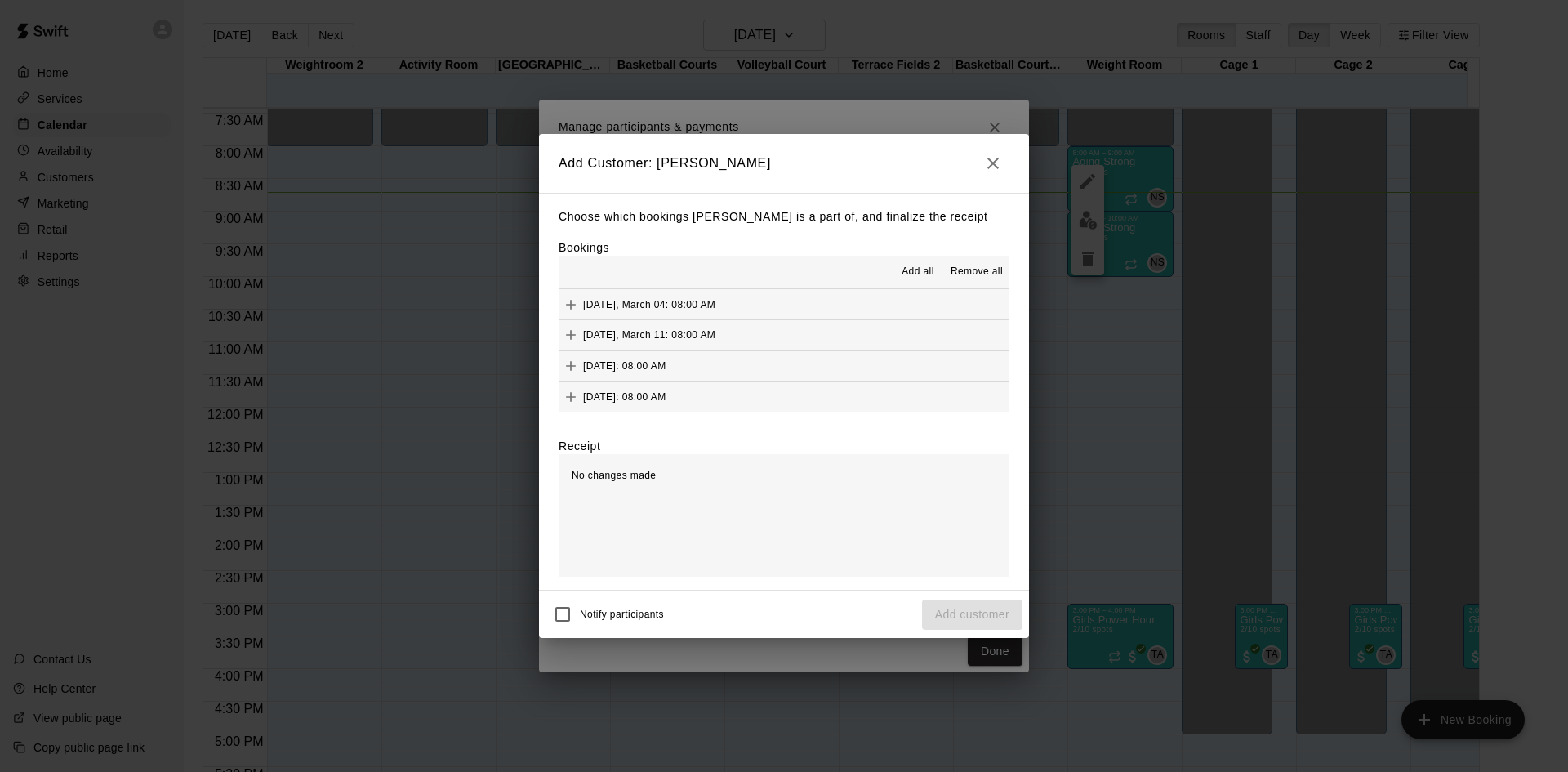
click at [993, 159] on icon "button" at bounding box center [993, 163] width 20 height 20
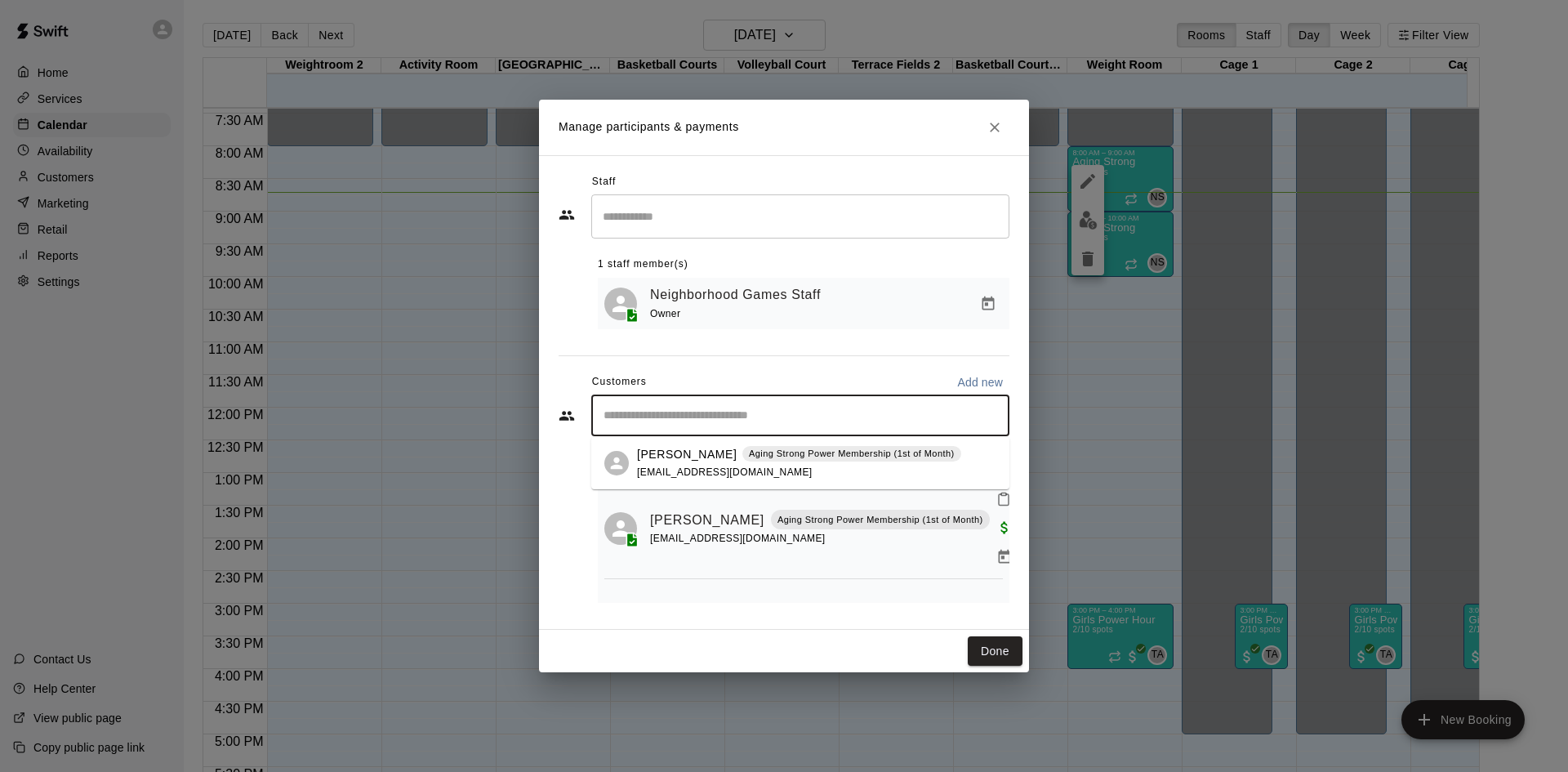
click at [674, 414] on input "Start typing to search customers..." at bounding box center [800, 416] width 404 height 17
type input "********"
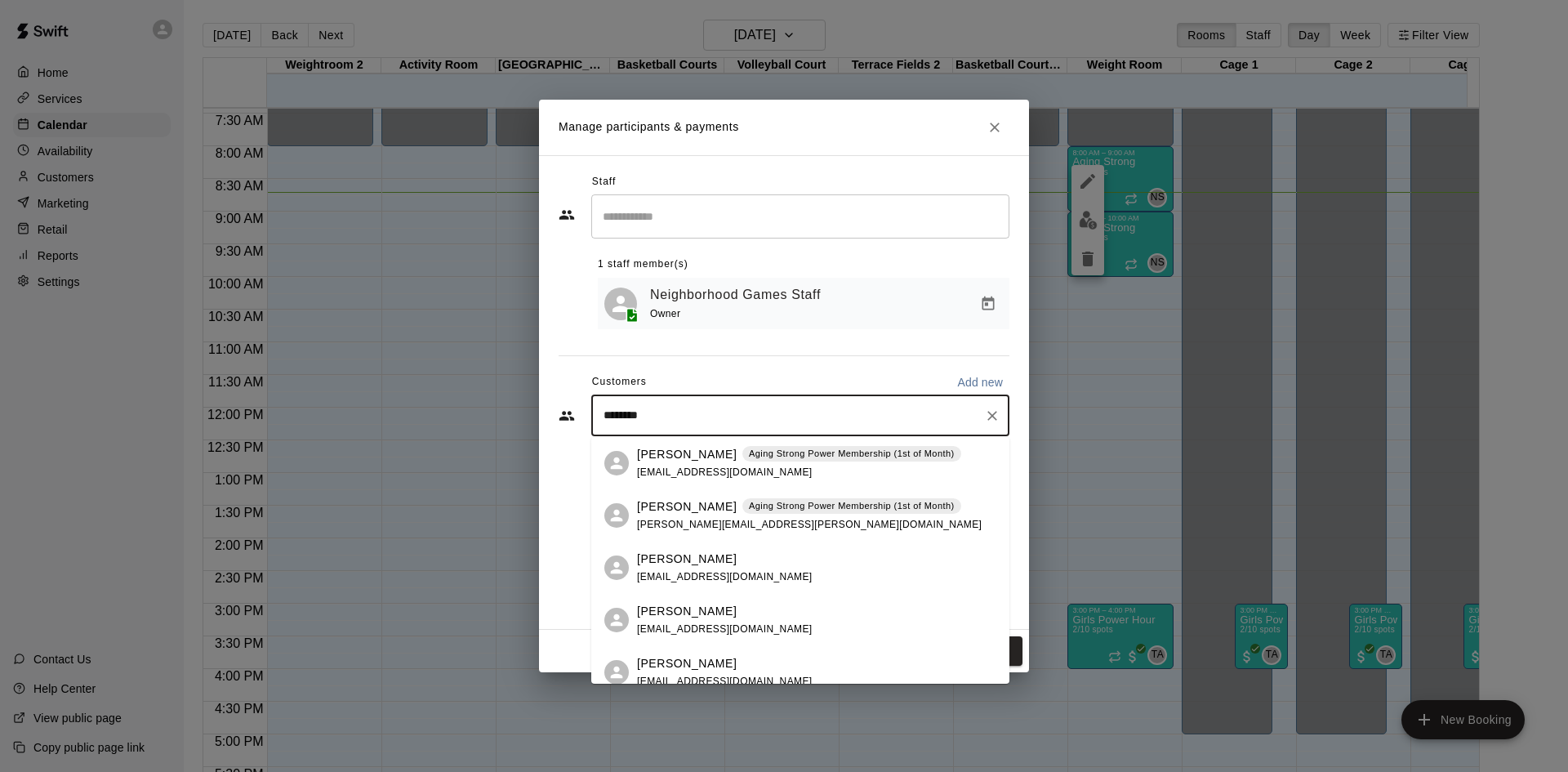
click at [709, 512] on p "Michelle Mashia" at bounding box center [687, 507] width 99 height 17
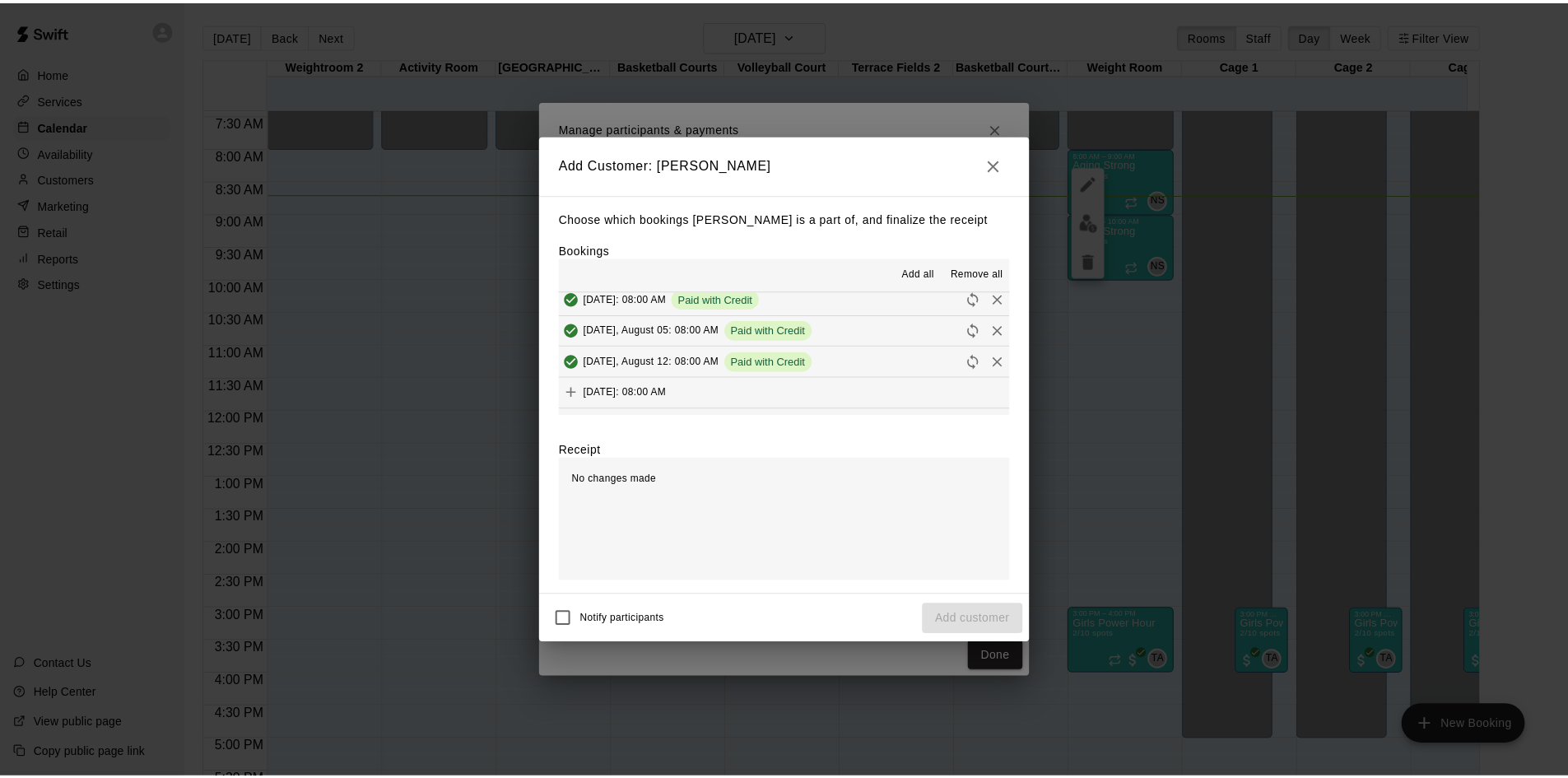
scroll to position [741, 0]
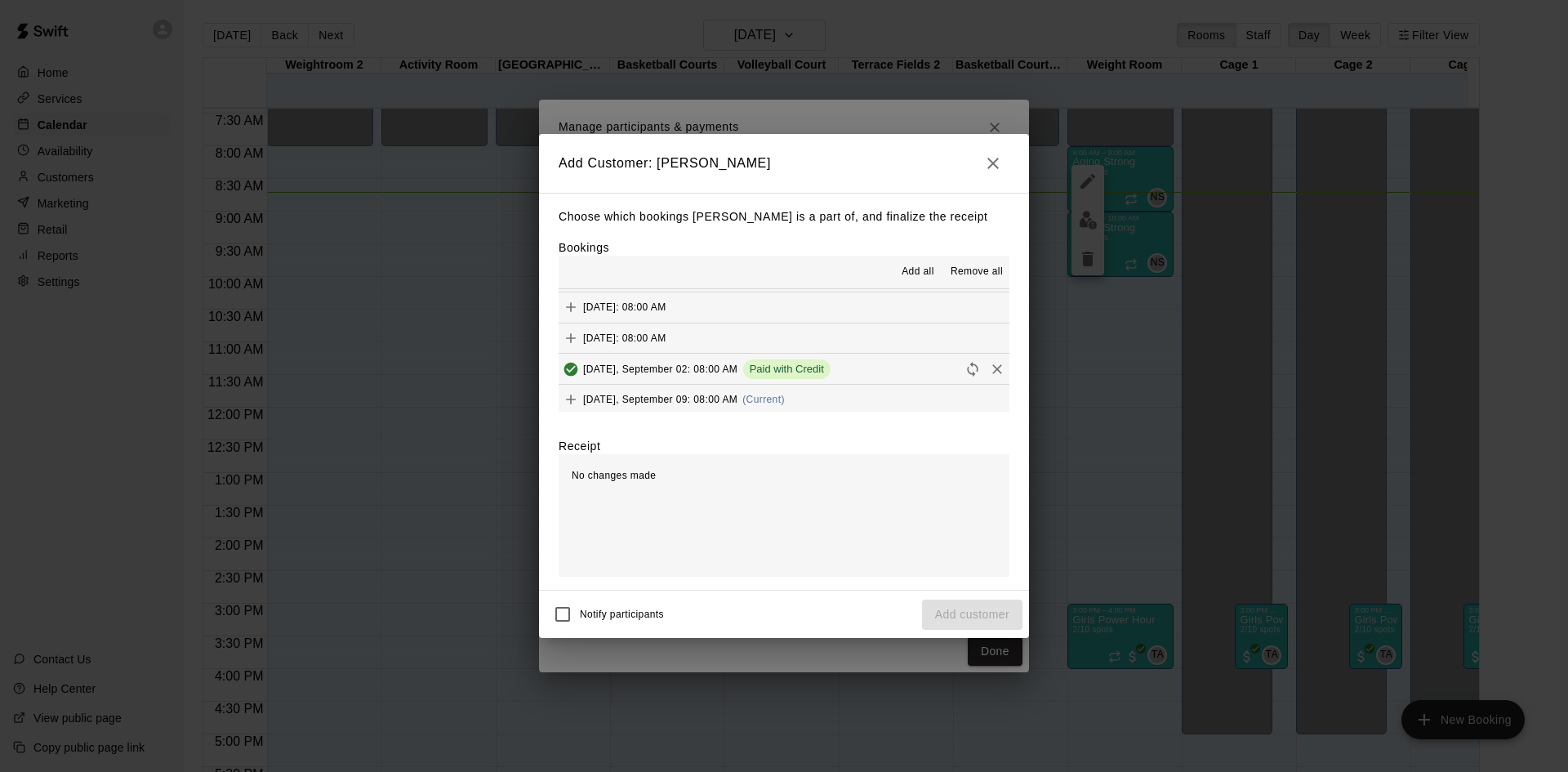
click at [785, 396] on div "Tuesday, September 09: 08:00 AM (Current)" at bounding box center [671, 400] width 226 height 25
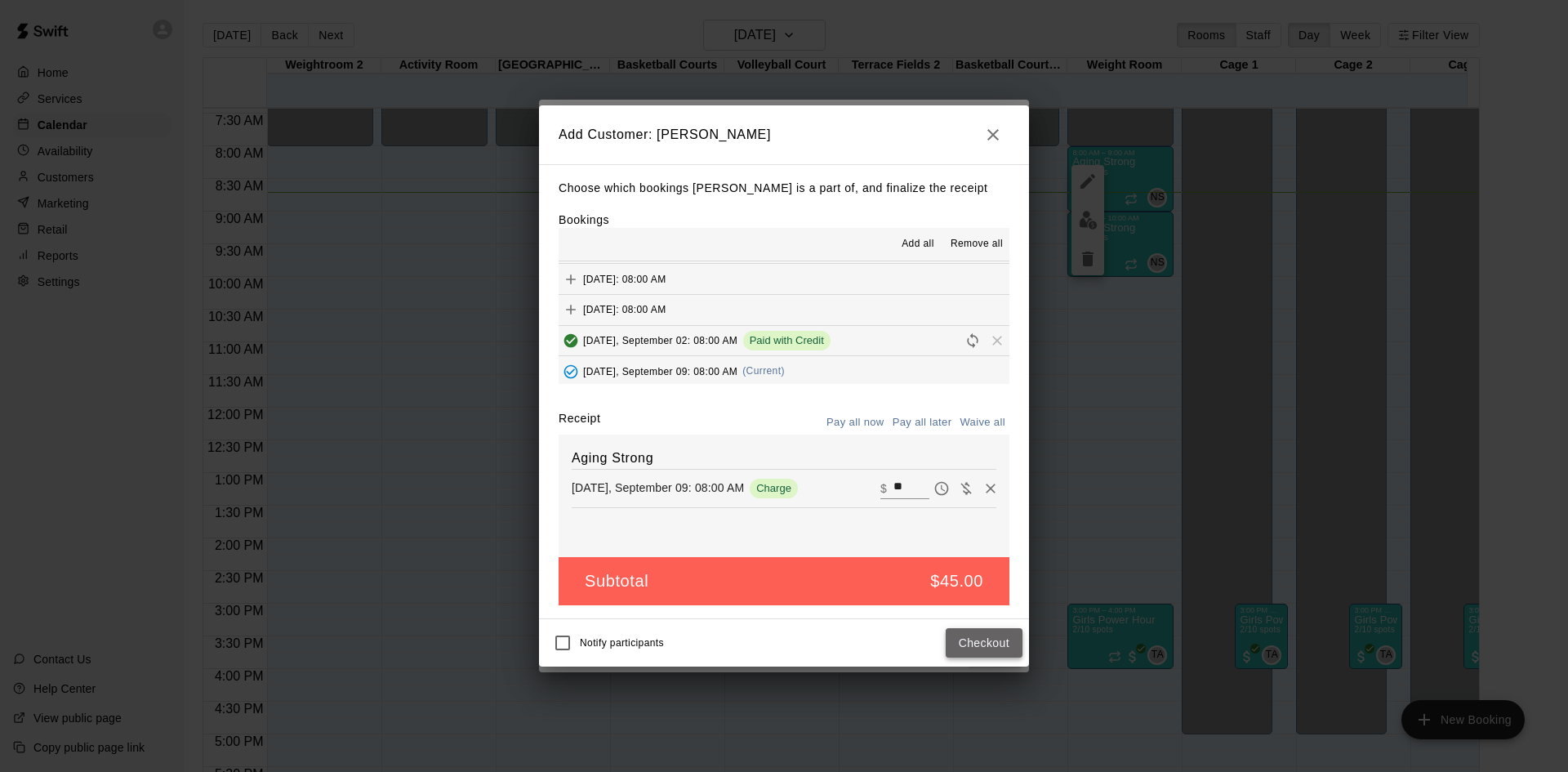
click at [996, 644] on button "Checkout" at bounding box center [984, 643] width 77 height 30
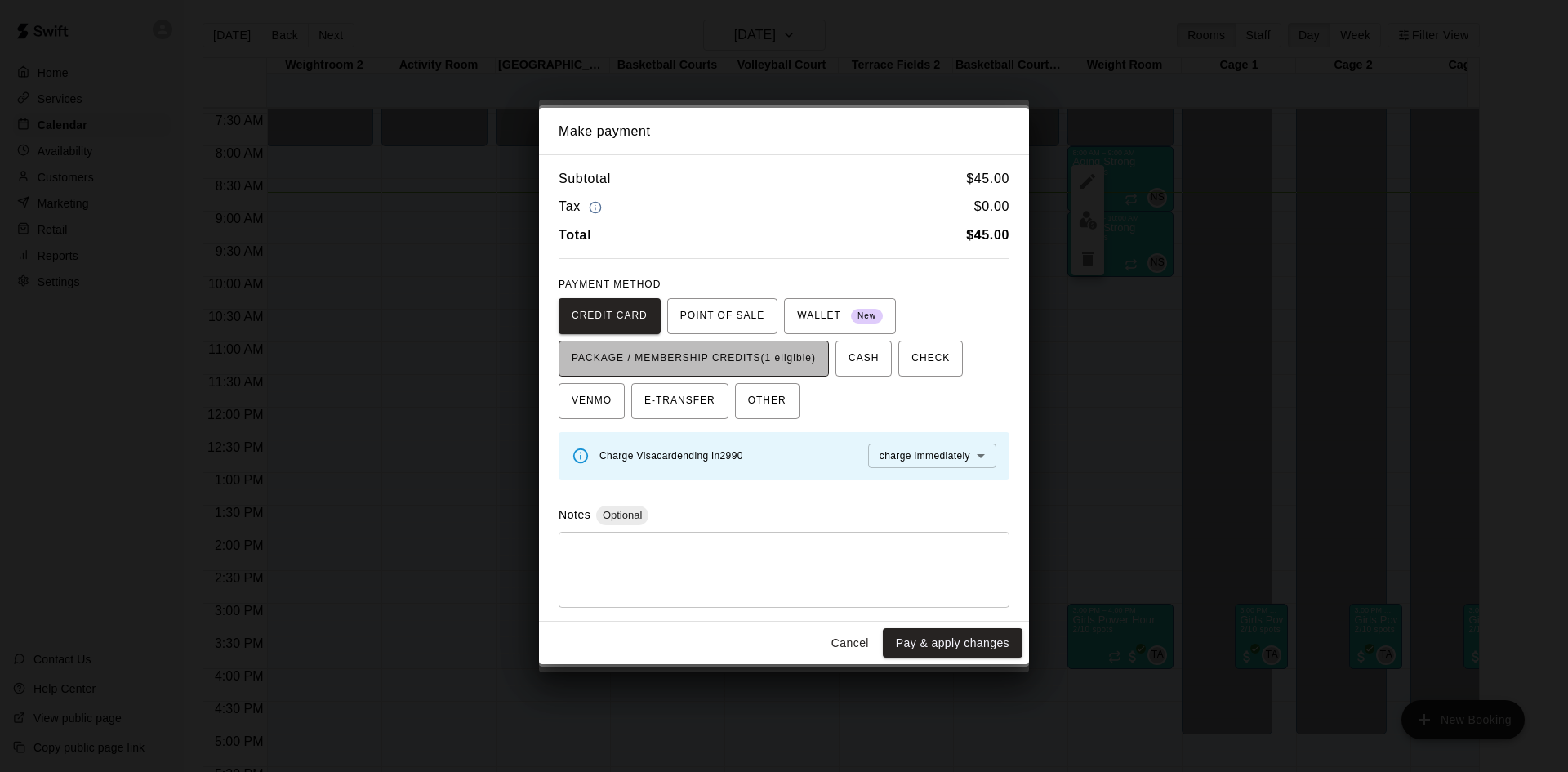
click at [811, 367] on span "PACKAGE / MEMBERSHIP CREDITS (1 eligible)" at bounding box center [694, 359] width 244 height 27
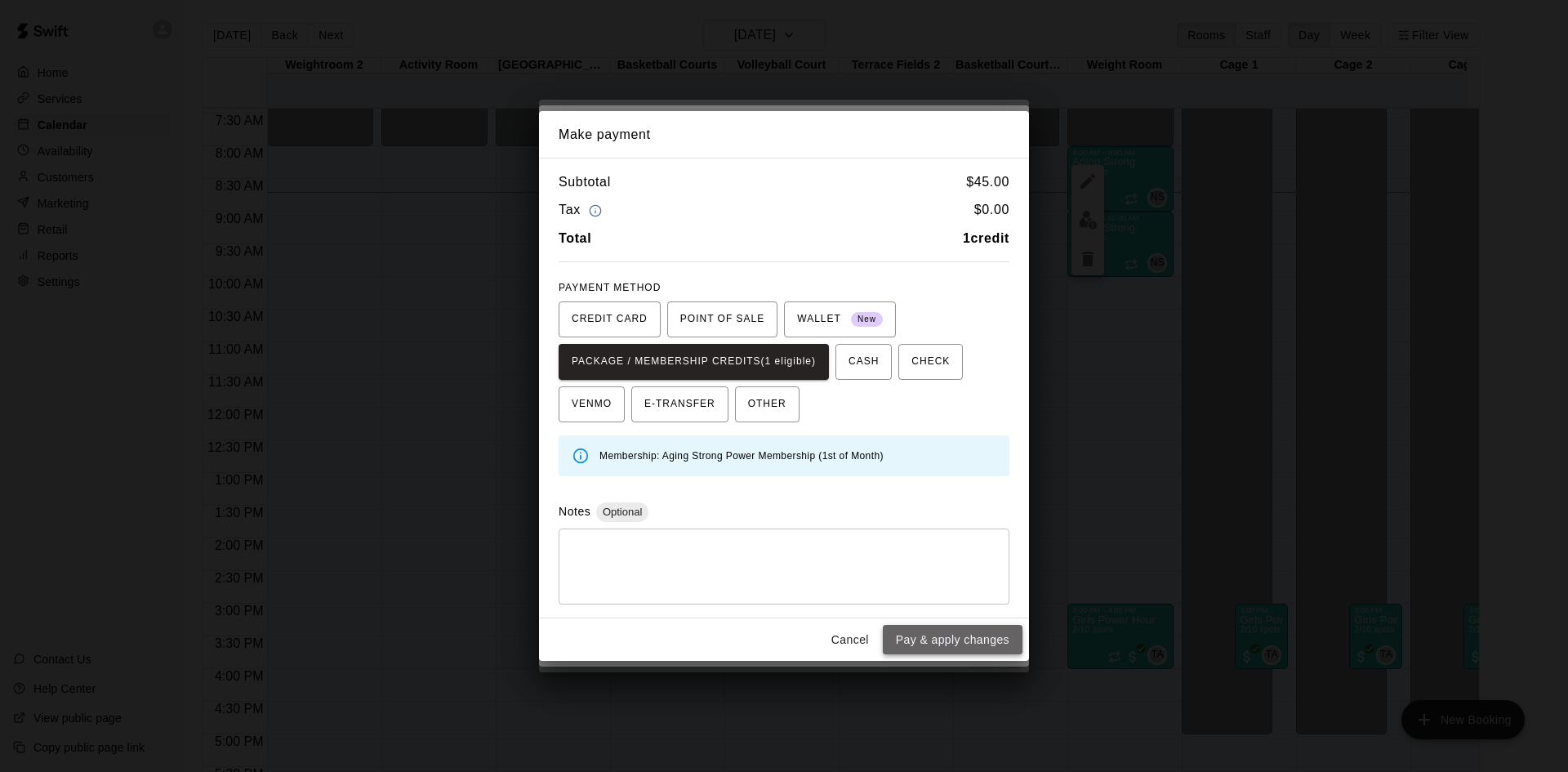
click at [949, 636] on button "Pay & apply changes" at bounding box center [952, 640] width 140 height 30
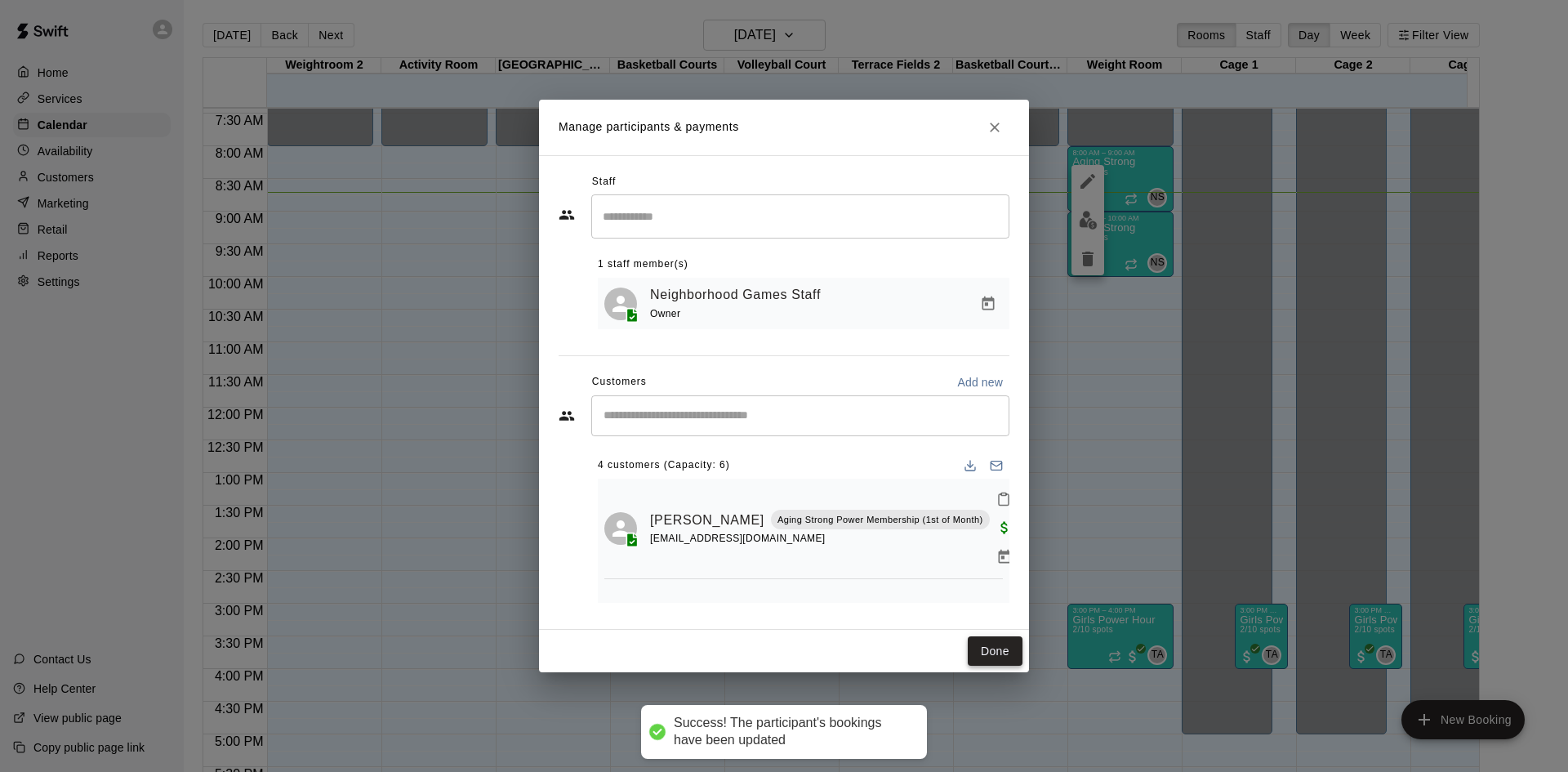
click at [997, 667] on button "Done" at bounding box center [995, 652] width 55 height 30
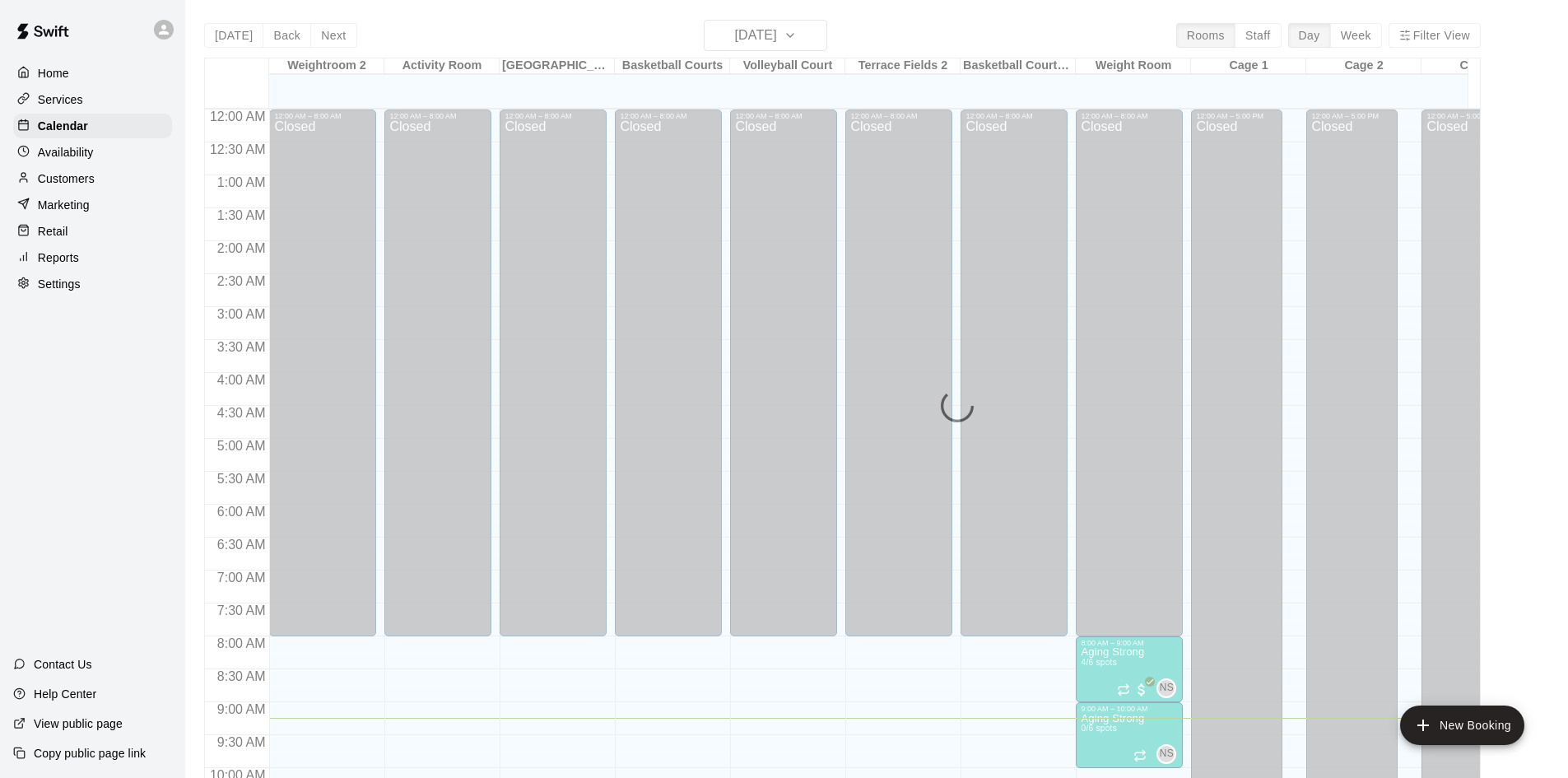
scroll to position [593, 0]
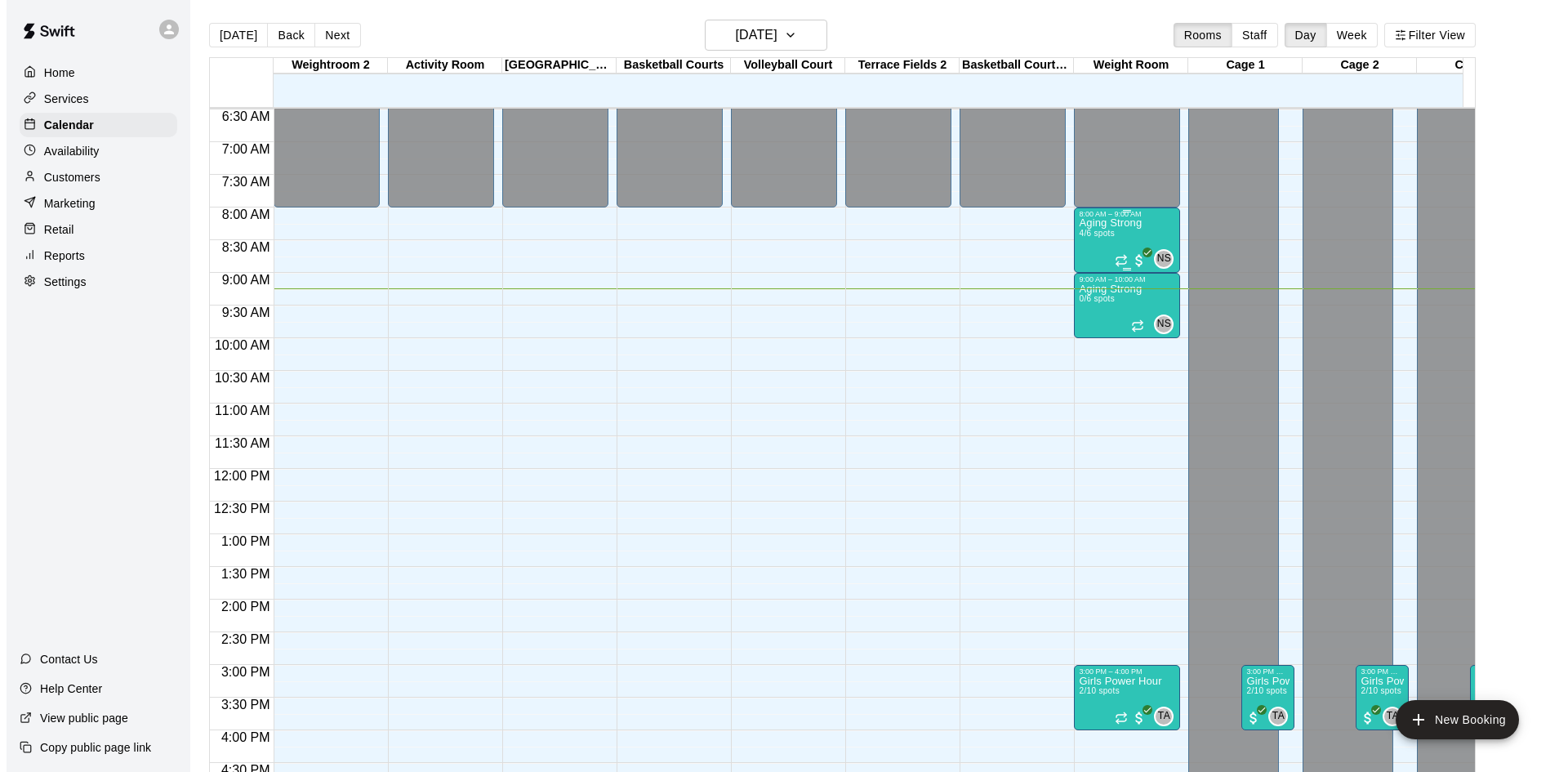
scroll to position [359, 0]
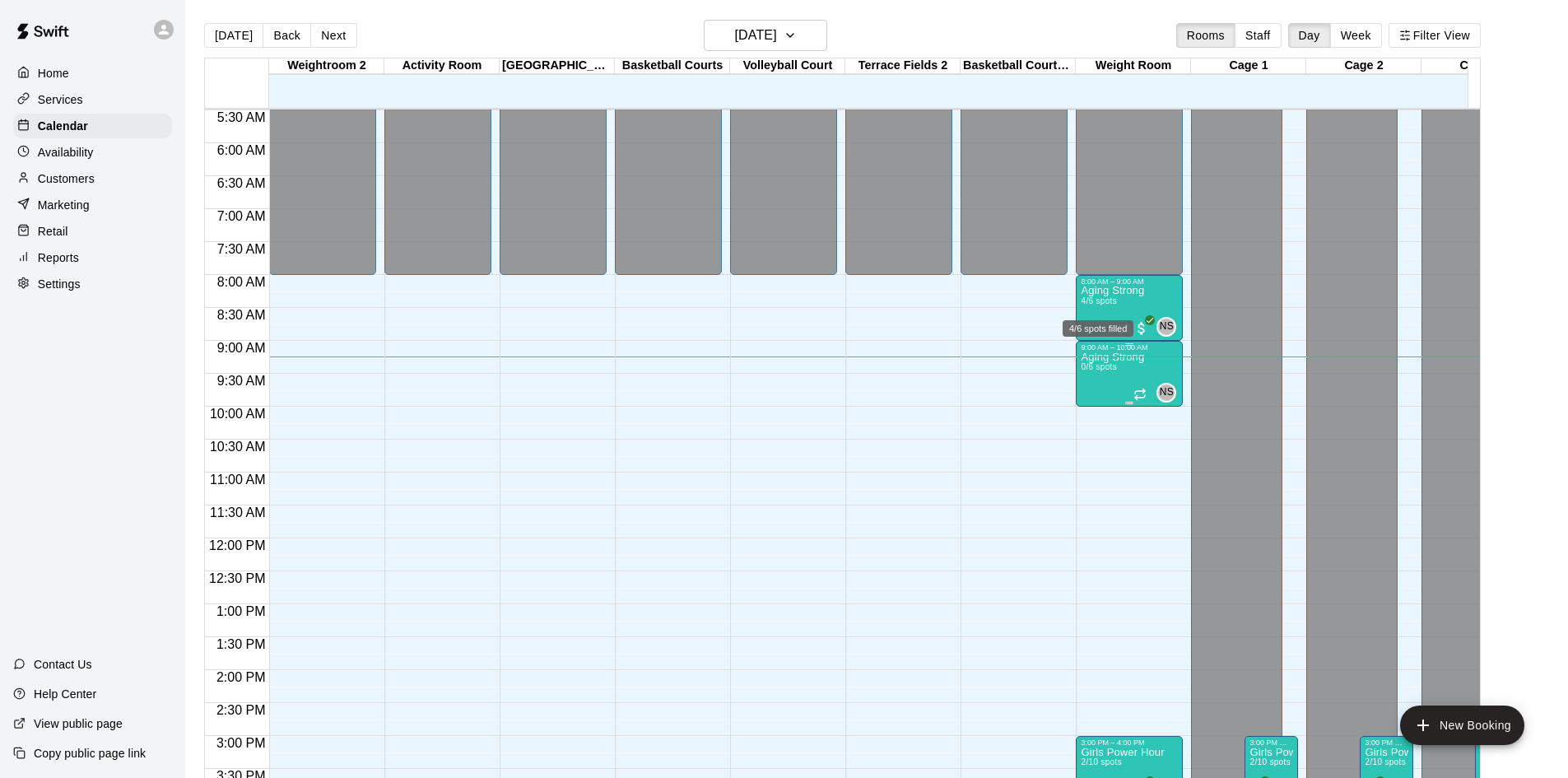
click at [1115, 366] on span "0/6 spots" at bounding box center [1099, 367] width 36 height 9
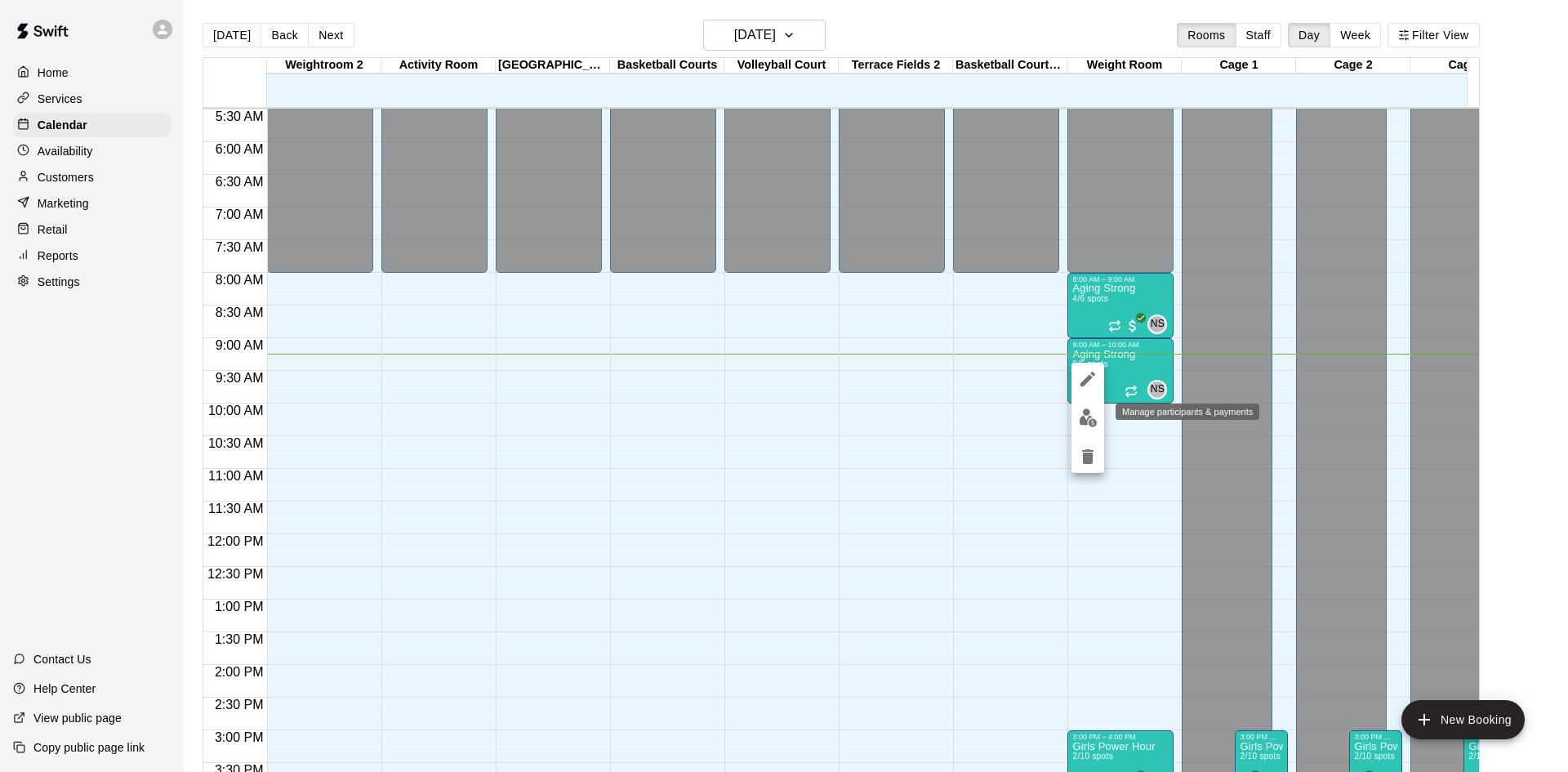
click at [1089, 420] on img "edit" at bounding box center [1088, 418] width 19 height 19
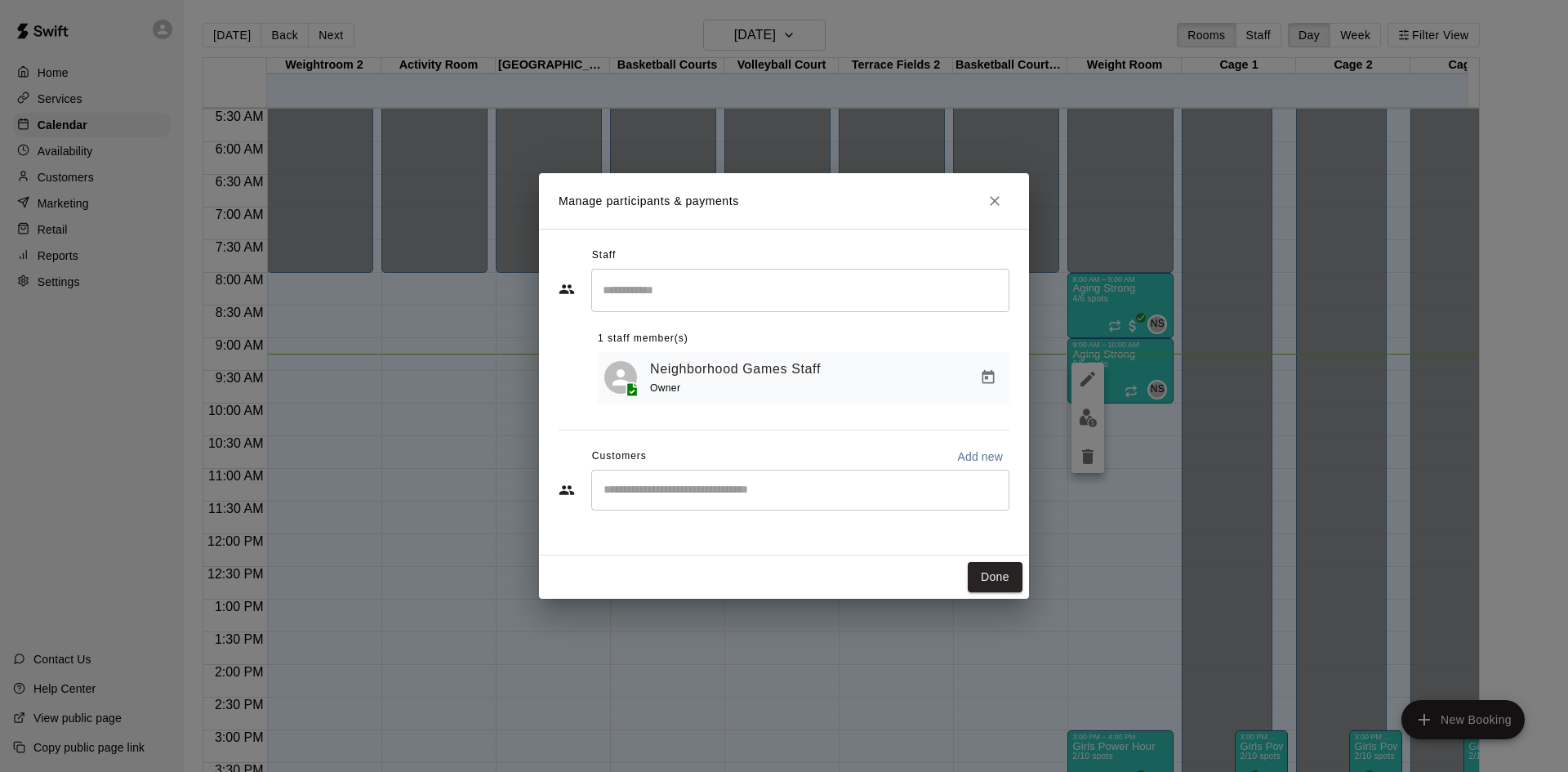
click at [820, 498] on input "Start typing to search customers..." at bounding box center [800, 490] width 404 height 17
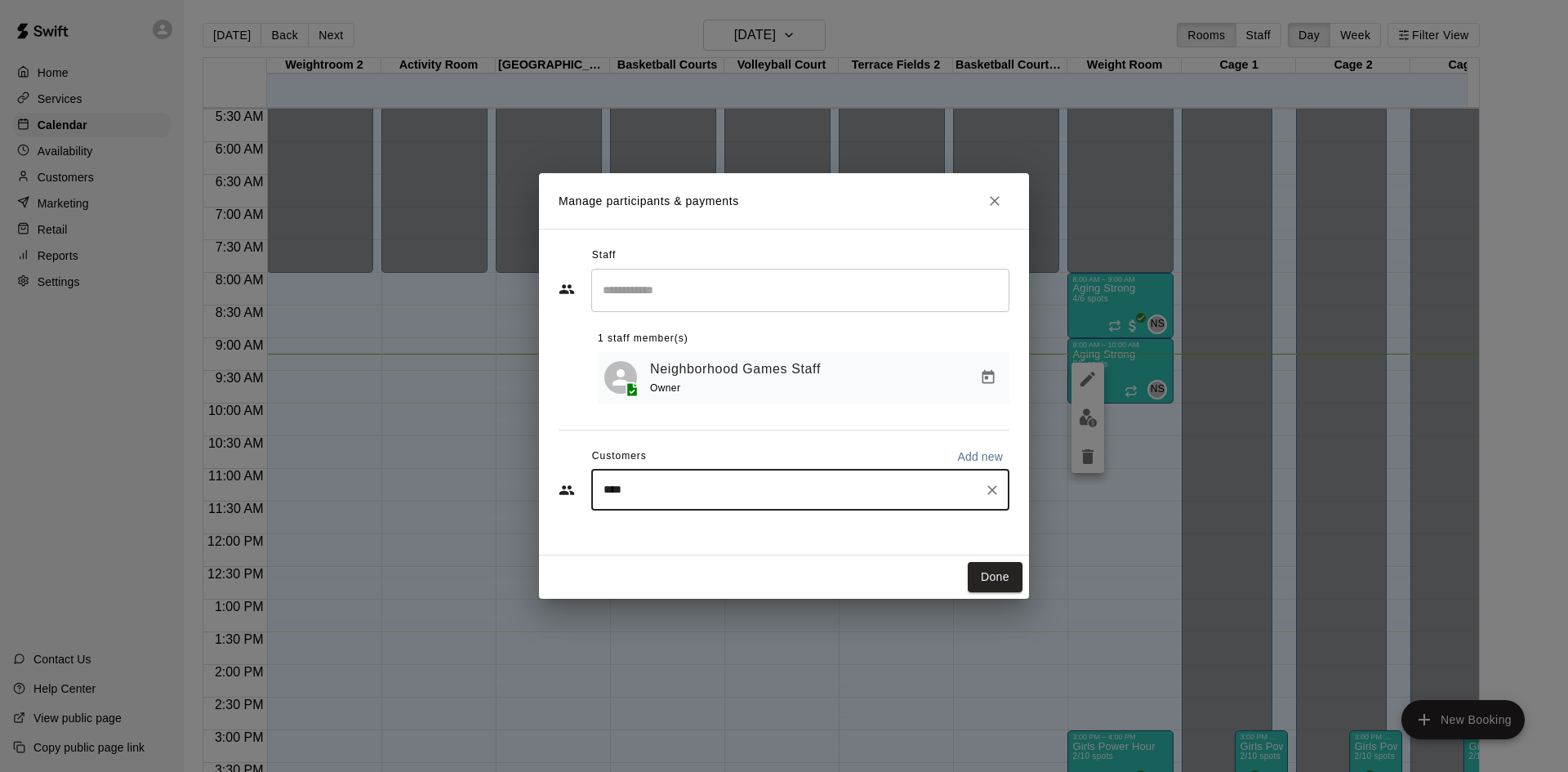
type input "*****"
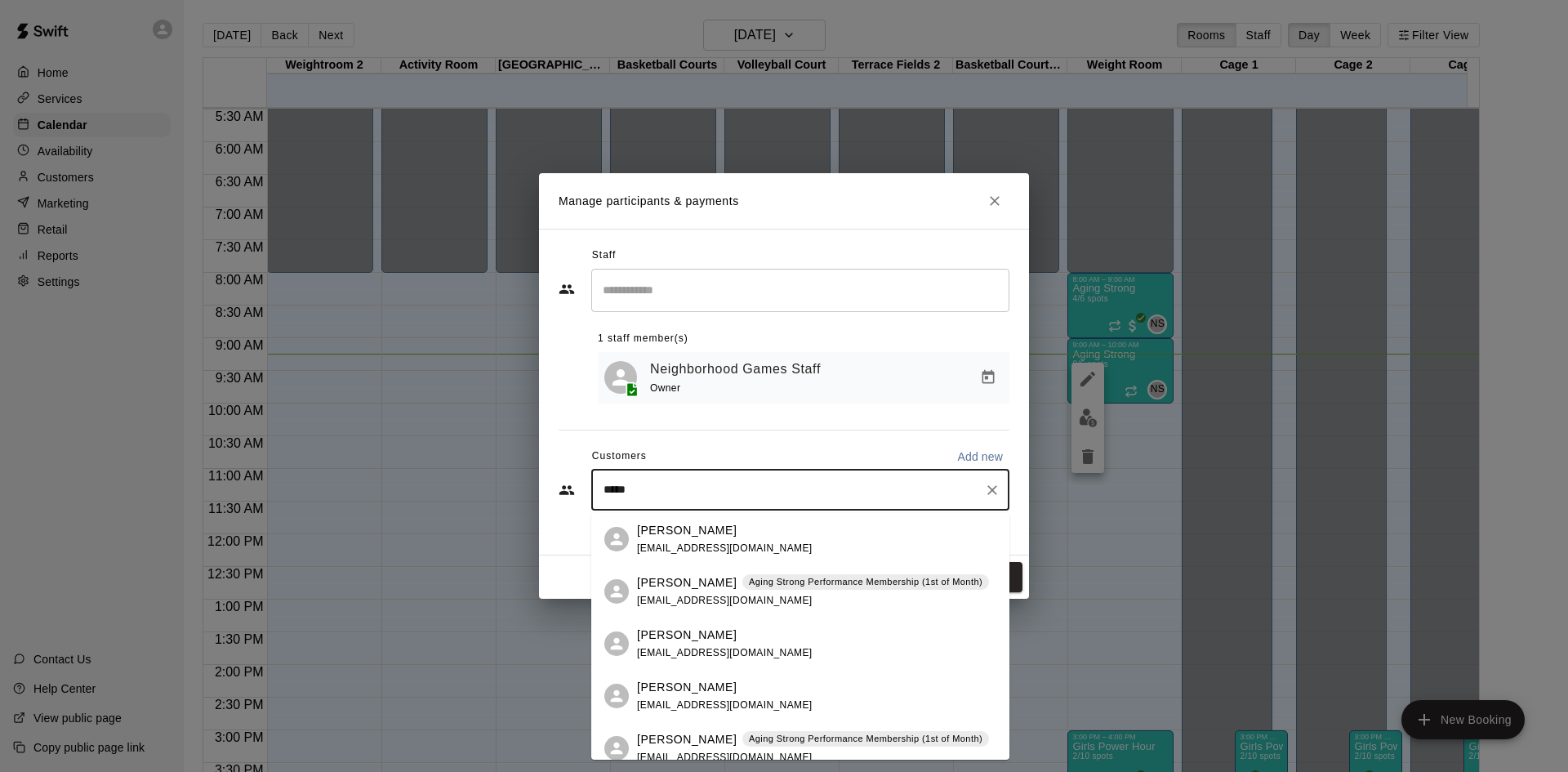
click at [801, 740] on p "Aging Strong Performance Membership (1st of Month)" at bounding box center [866, 739] width 234 height 14
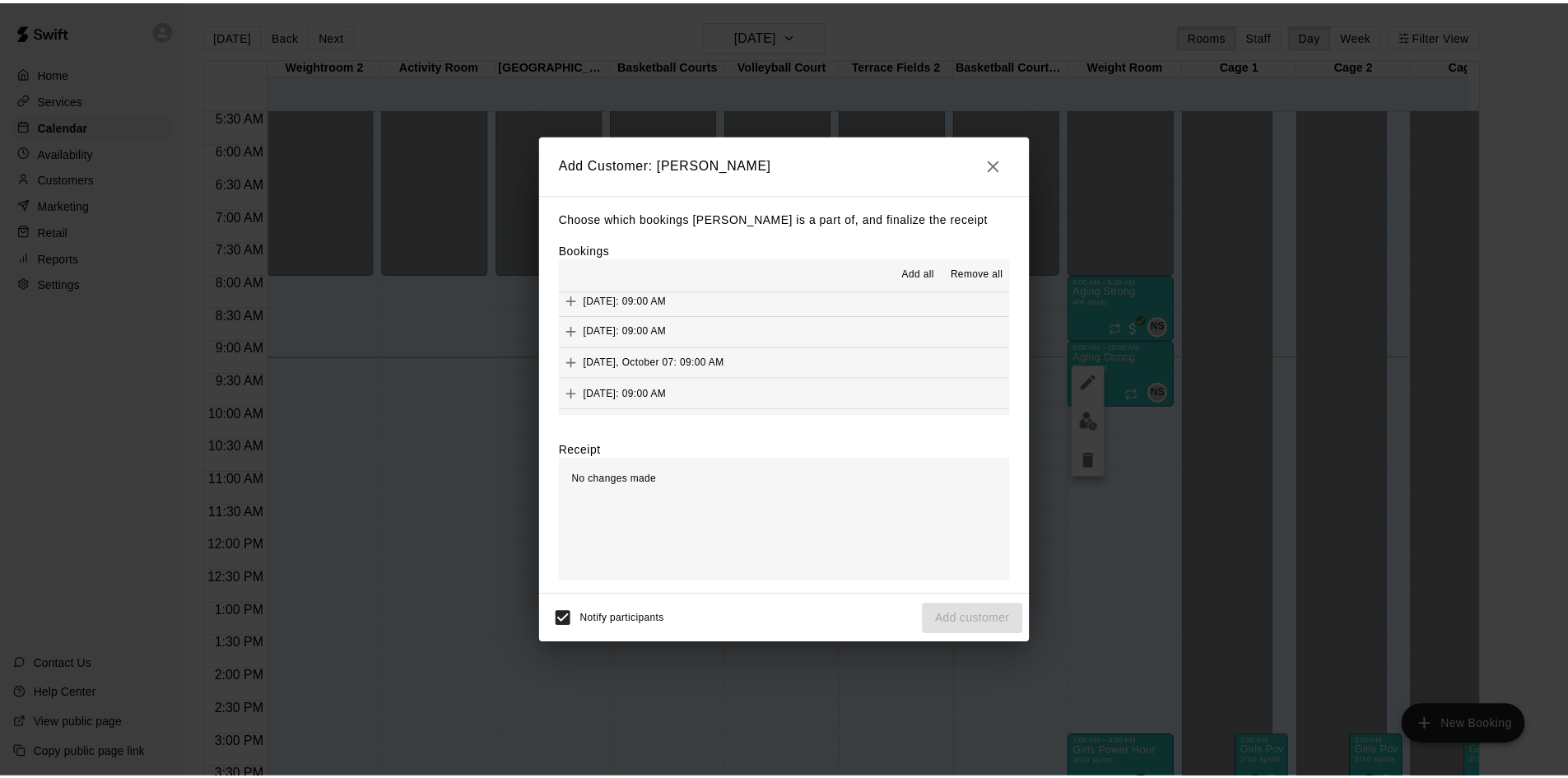
scroll to position [823, 0]
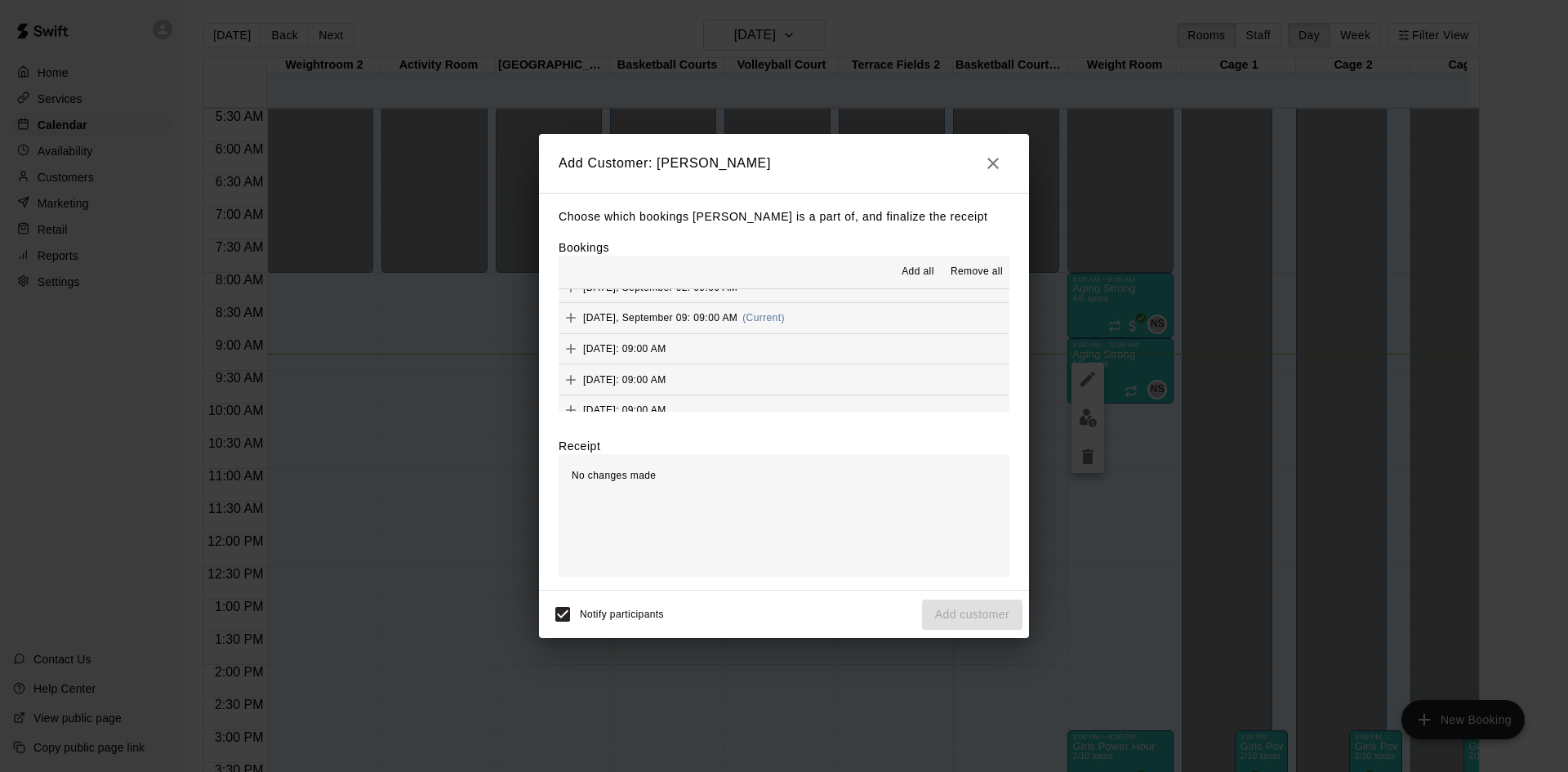
click at [827, 326] on button "Tuesday, September 09: 09:00 AM (Current)" at bounding box center [784, 318] width 451 height 30
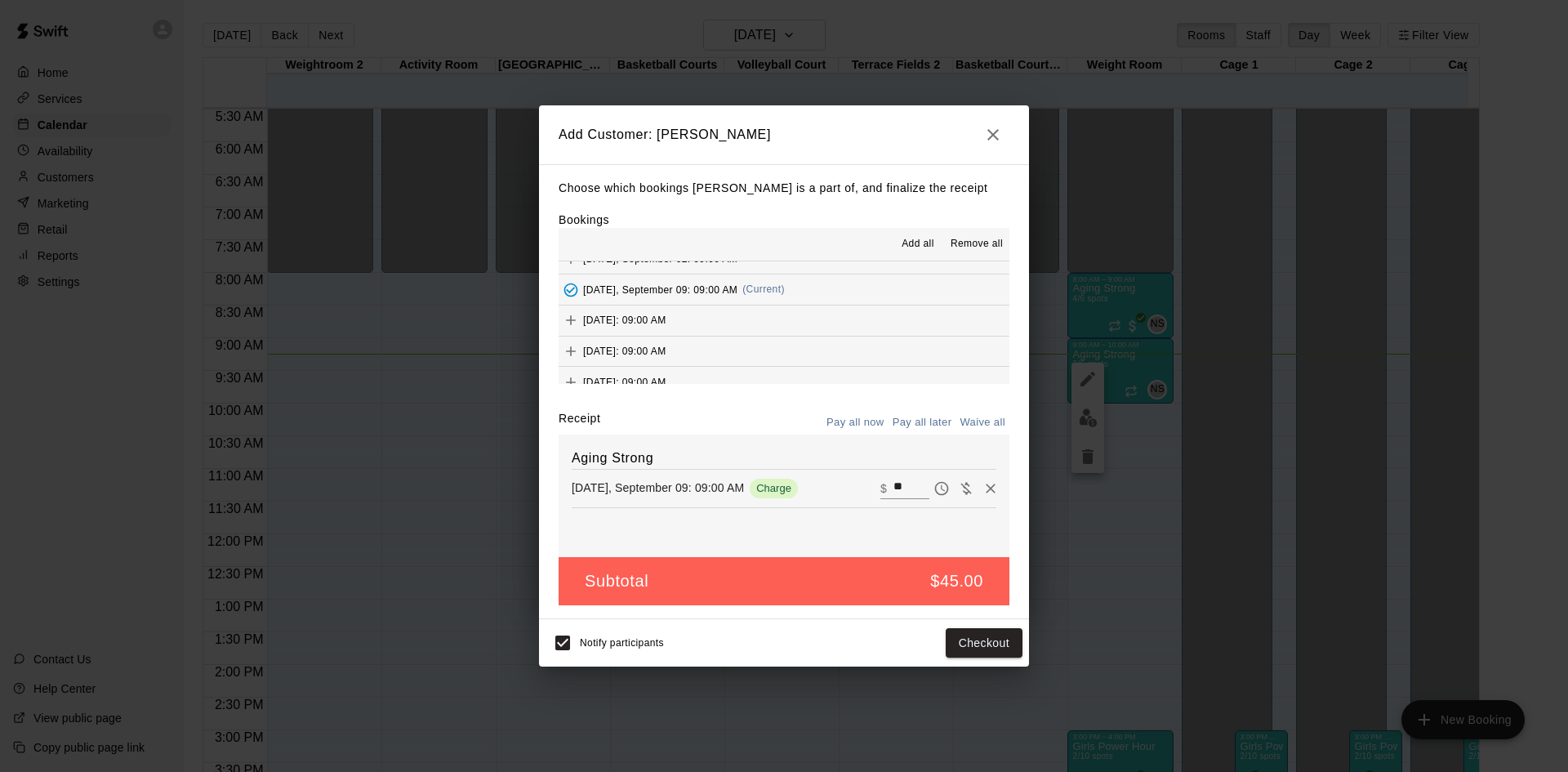
click at [563, 644] on div "Notify participants Checkout" at bounding box center [783, 643] width 490 height 47
click at [994, 643] on button "Checkout" at bounding box center [984, 643] width 77 height 30
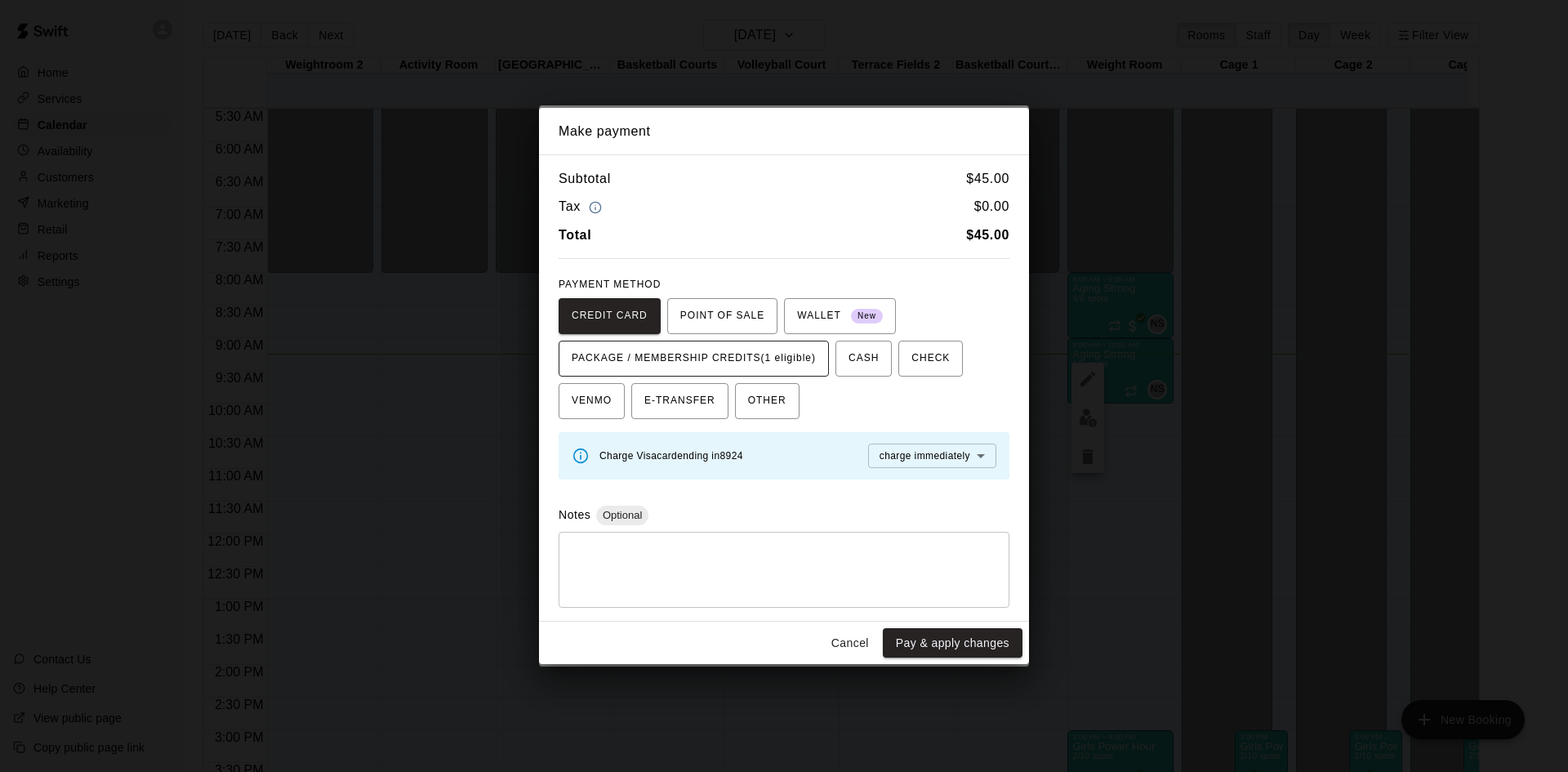
click at [765, 350] on span "PACKAGE / MEMBERSHIP CREDITS (1 eligible)" at bounding box center [694, 359] width 244 height 27
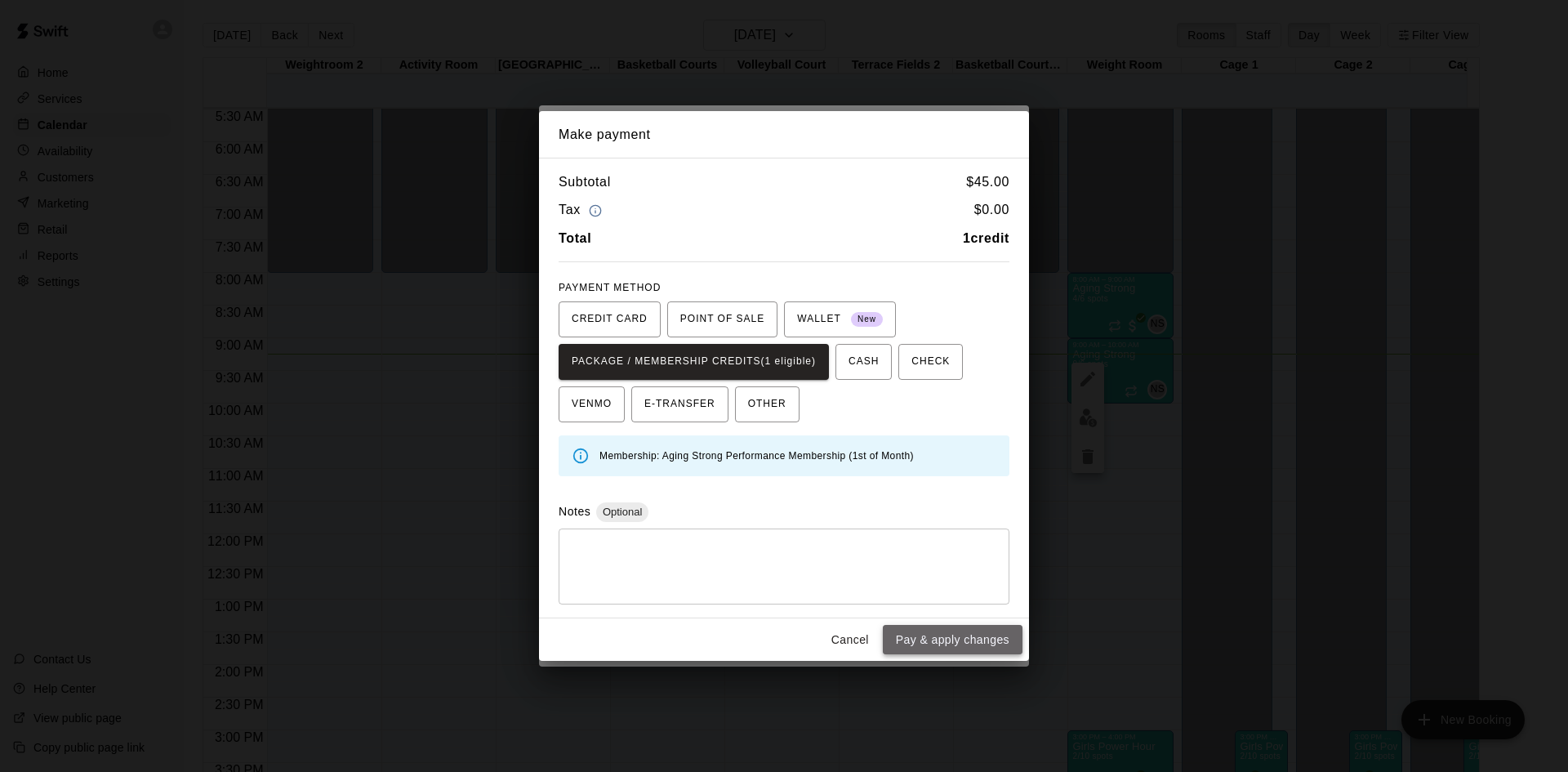
click at [961, 642] on button "Pay & apply changes" at bounding box center [952, 640] width 140 height 30
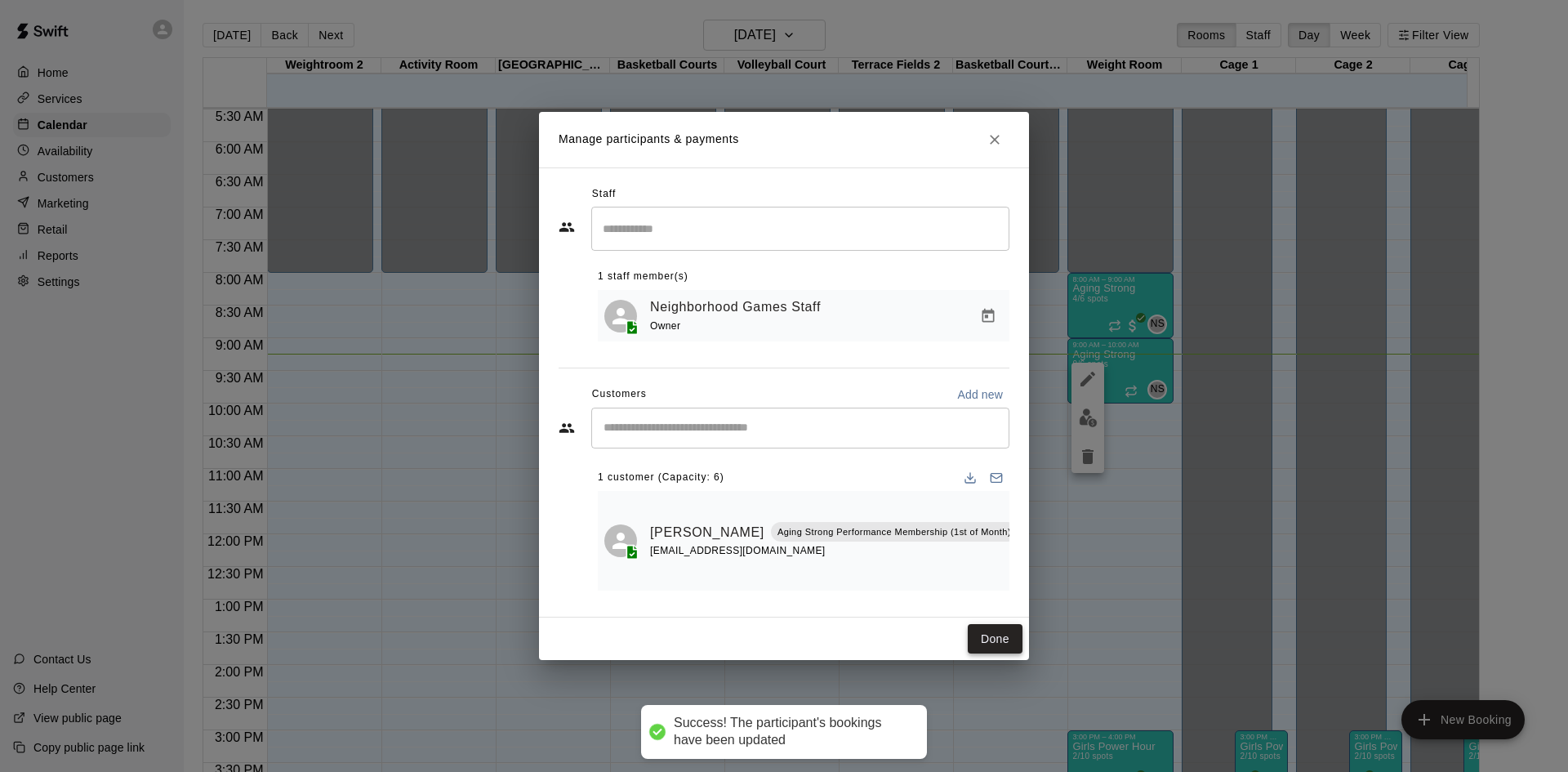
click at [1001, 628] on button "Done" at bounding box center [995, 639] width 55 height 30
